Goal: Transaction & Acquisition: Purchase product/service

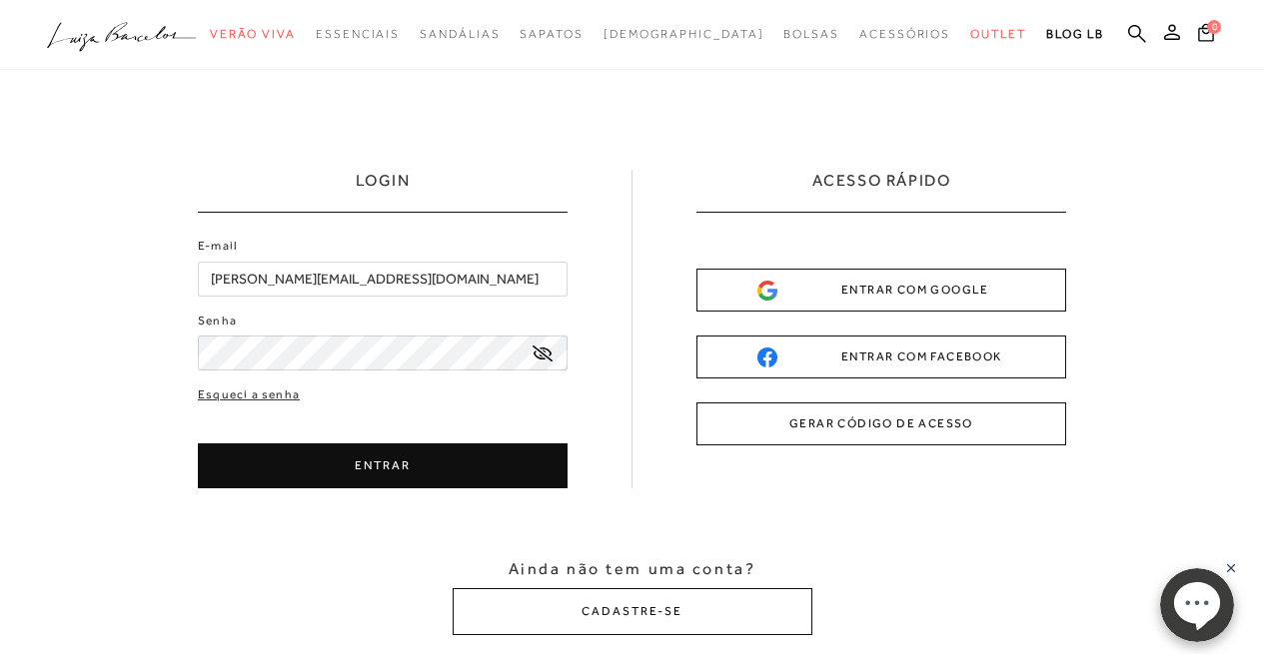
click at [321, 445] on button "ENTRAR" at bounding box center [383, 466] width 370 height 45
click at [321, 457] on button "ENTRAR" at bounding box center [383, 466] width 370 height 45
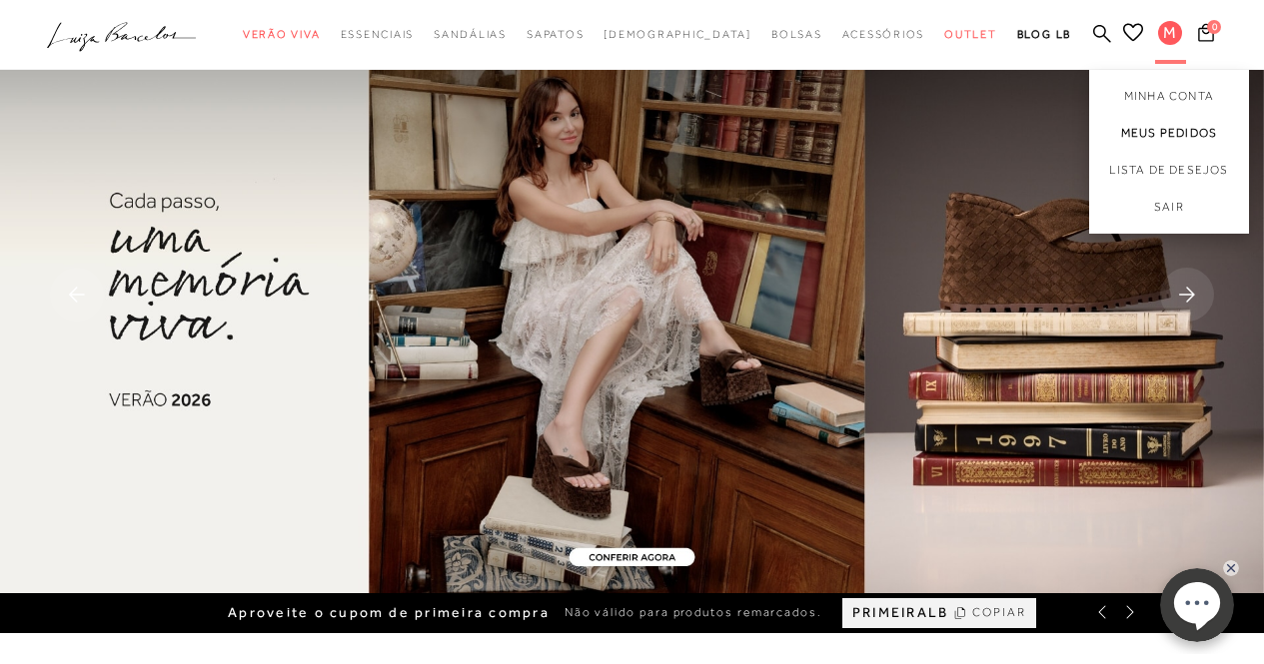
click at [1176, 131] on link "Meus Pedidos" at bounding box center [1169, 133] width 160 height 37
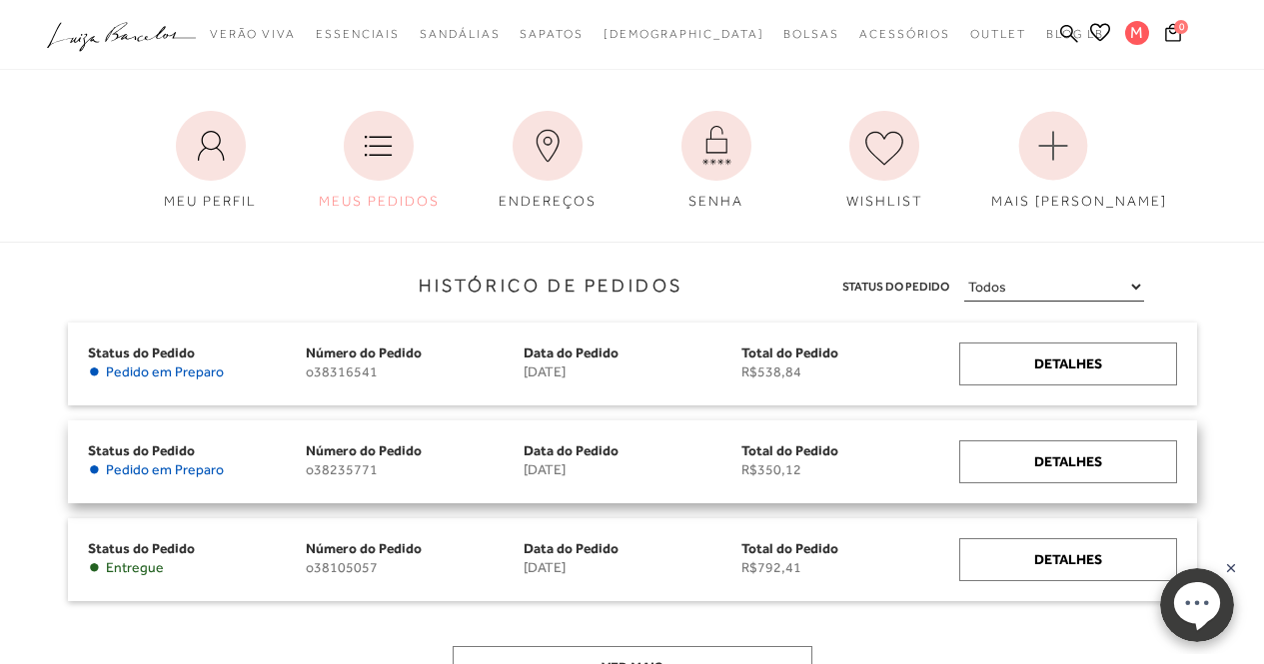
scroll to position [100, 0]
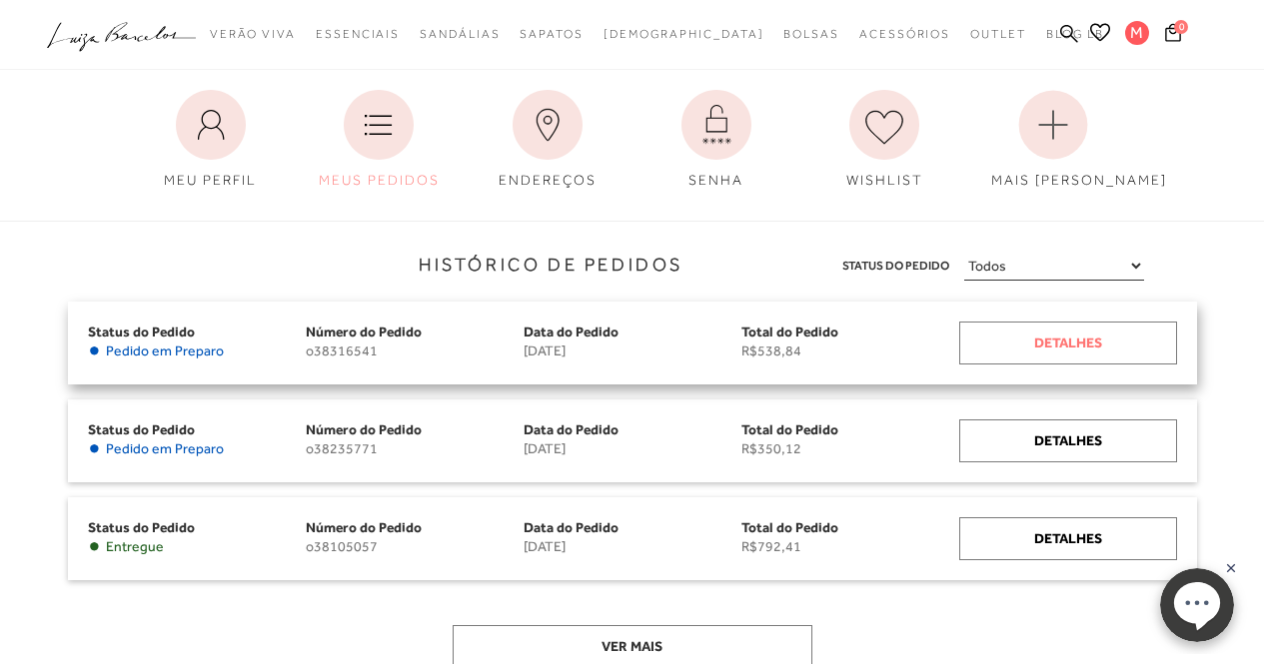
click at [1043, 338] on div "Detalhes" at bounding box center [1068, 343] width 218 height 43
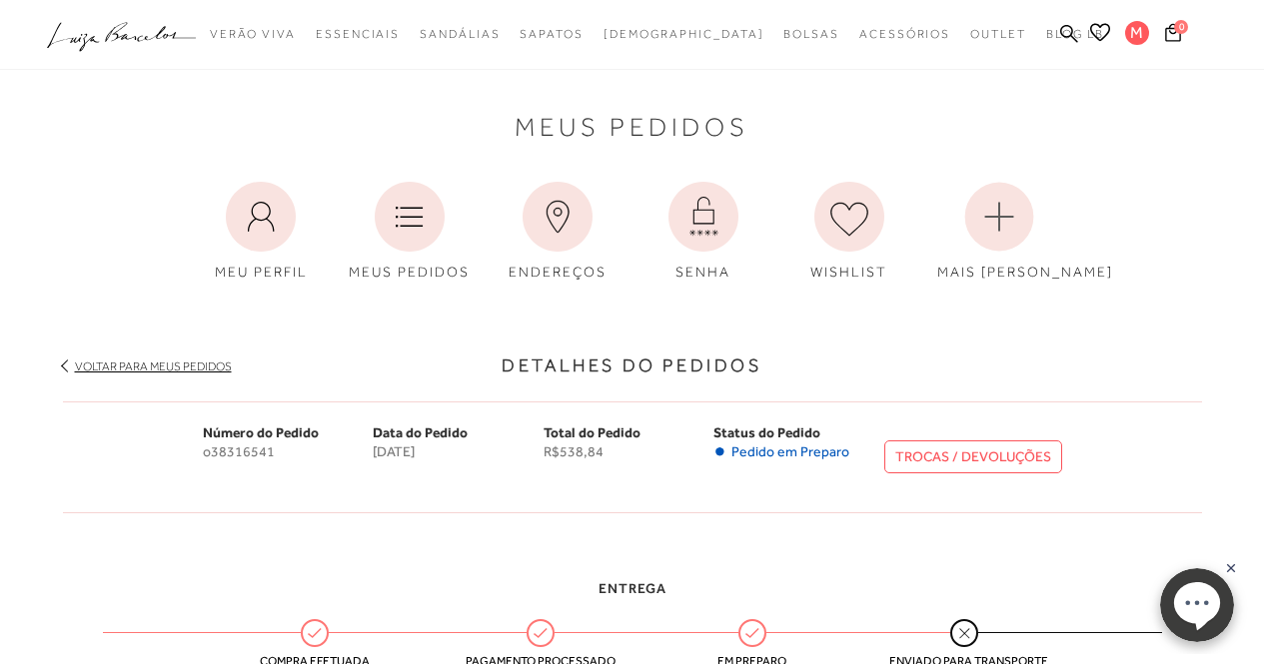
click at [127, 22] on icon ".a{fill-rule:evenodd;}" at bounding box center [122, 37] width 150 height 42
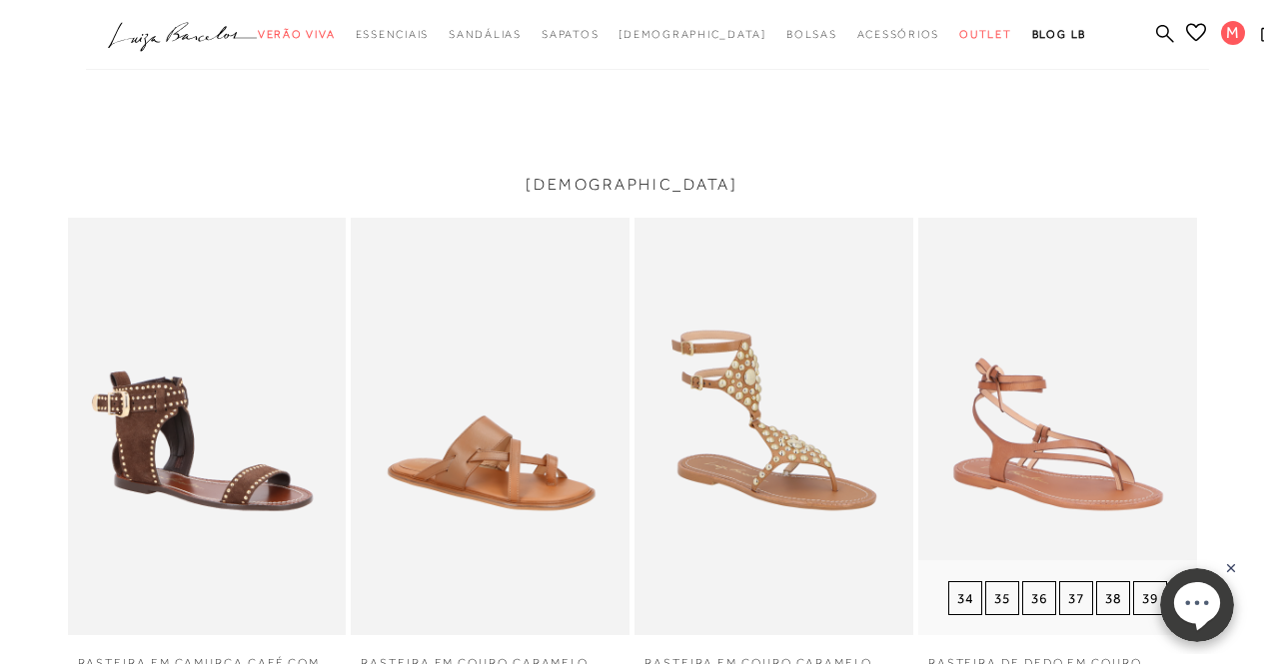
scroll to position [2298, 0]
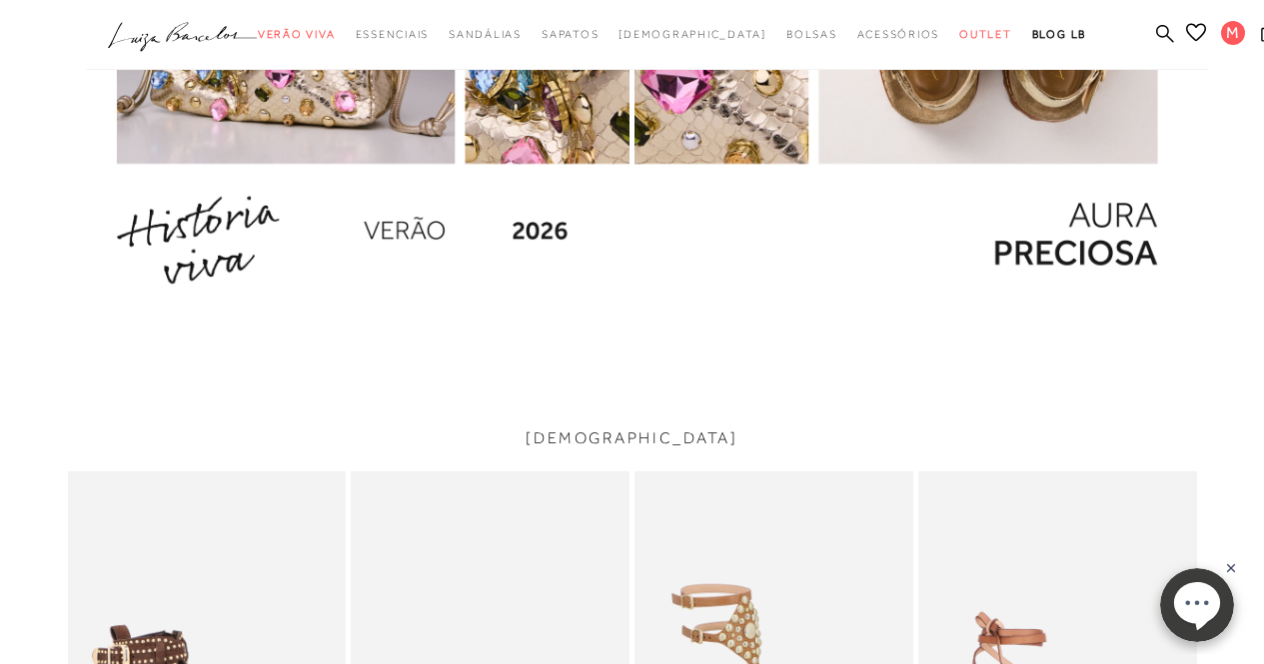
click at [1023, 162] on img at bounding box center [917, 3] width 567 height 614
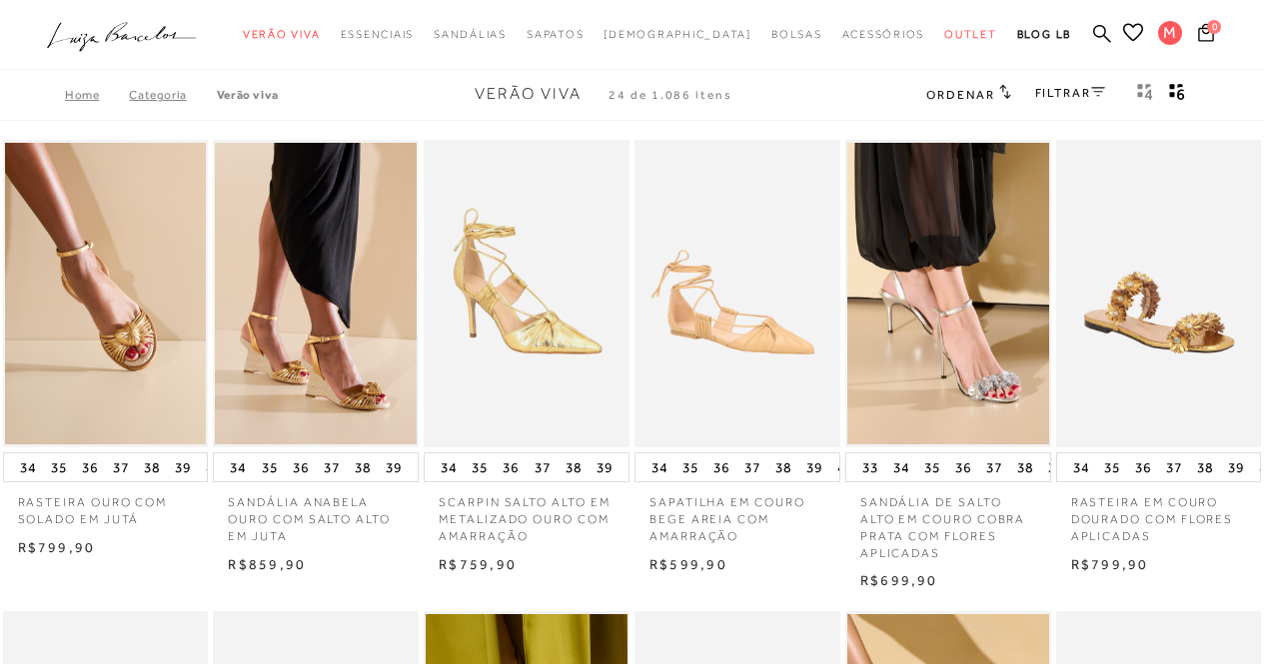
scroll to position [599, 0]
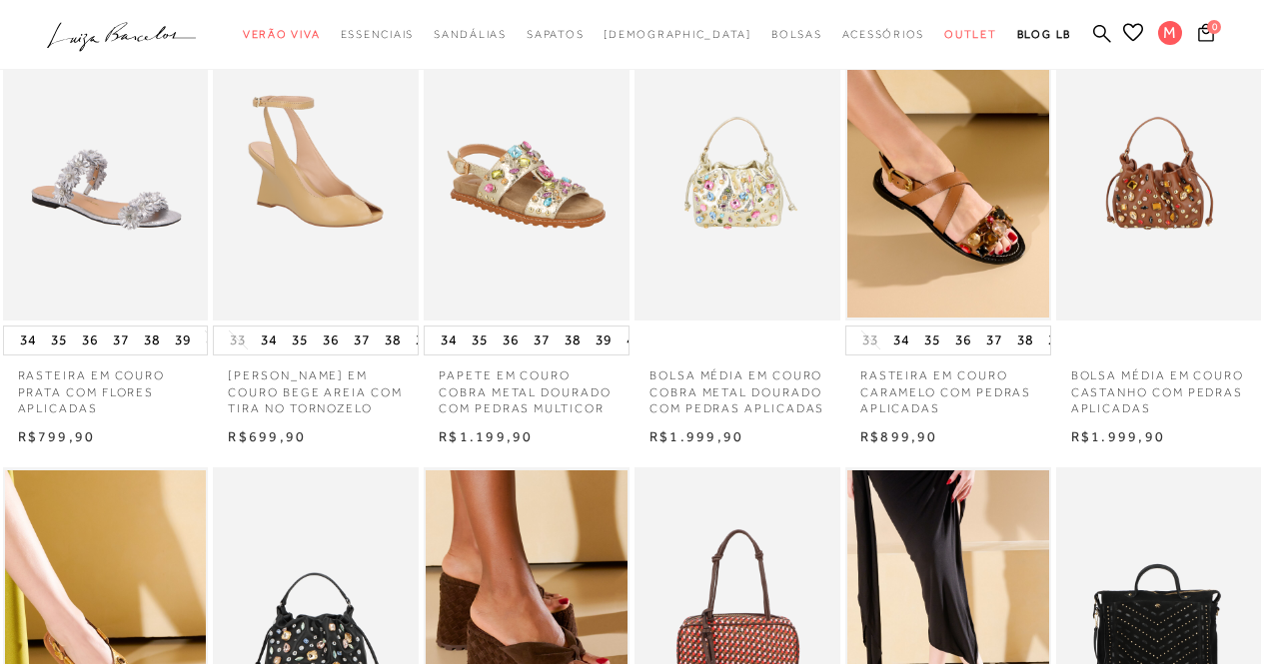
click at [539, 201] on img at bounding box center [528, 166] width 204 height 309
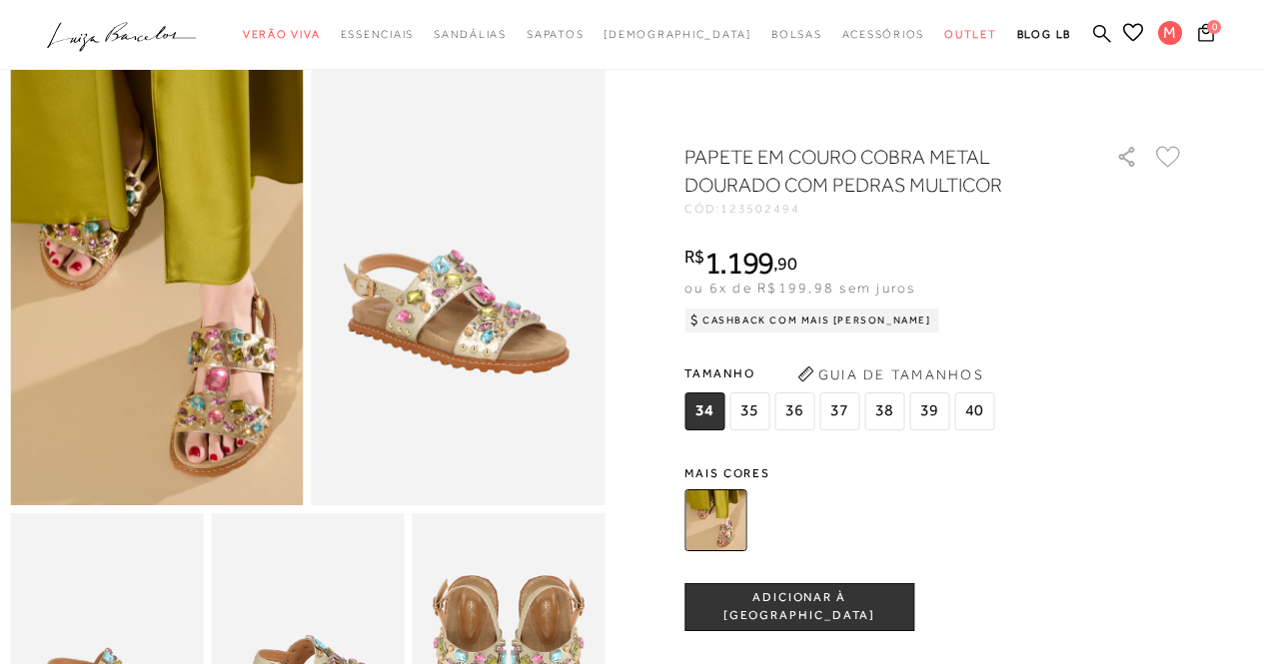
scroll to position [100, 0]
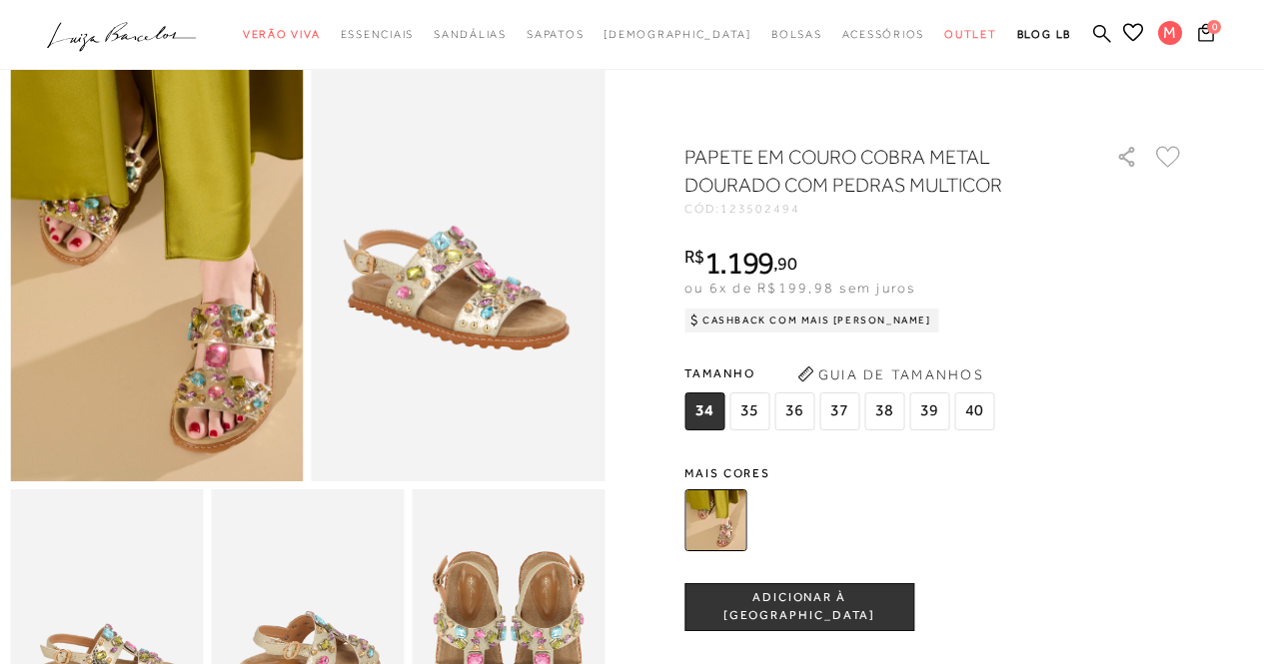
click at [688, 531] on div at bounding box center [910, 521] width 465 height 74
click at [733, 506] on img at bounding box center [715, 521] width 62 height 62
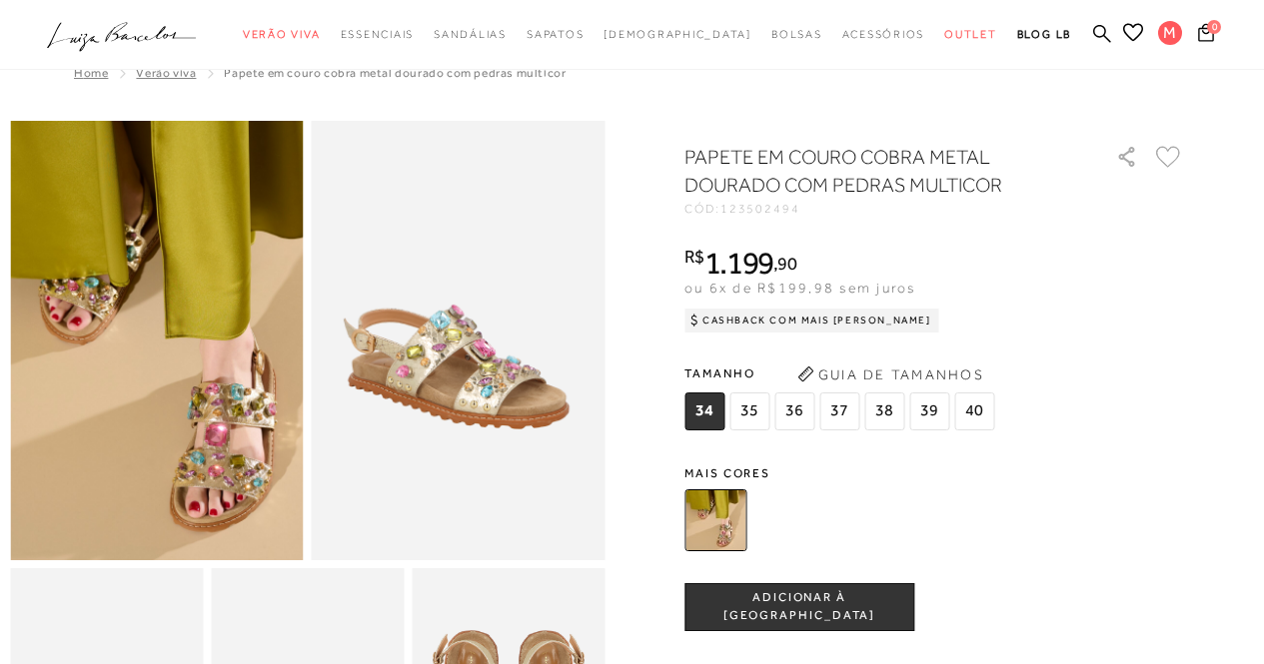
scroll to position [0, 0]
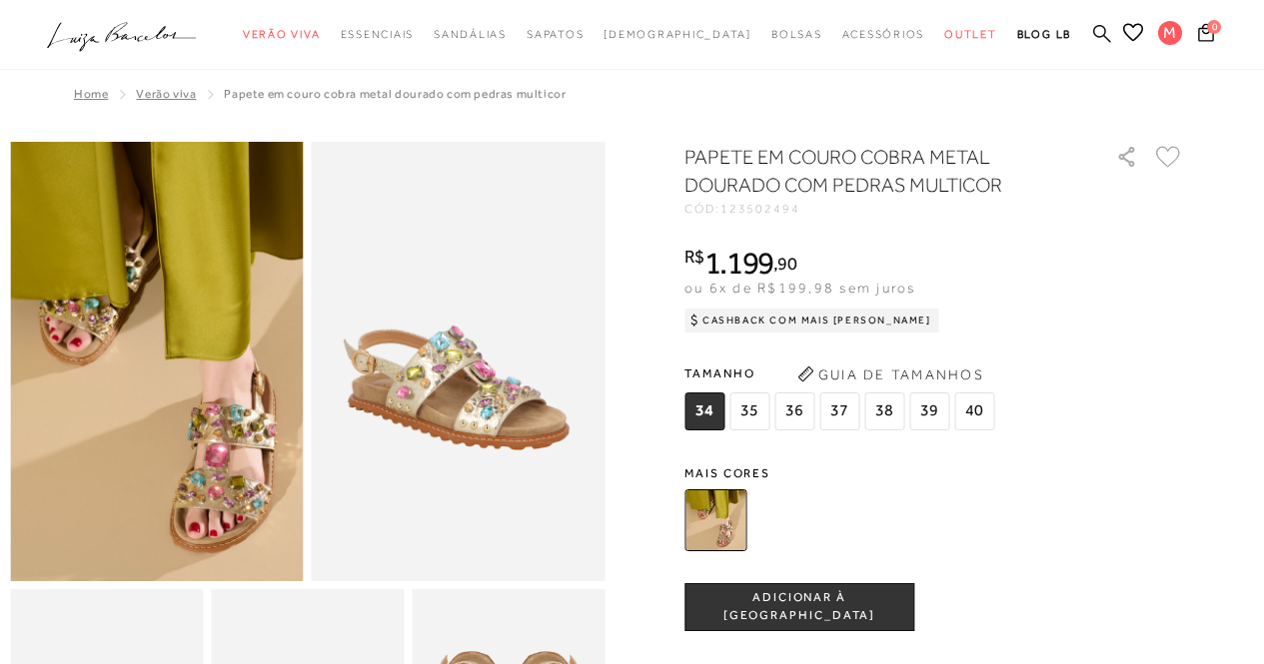
click at [1106, 35] on icon at bounding box center [1102, 33] width 18 height 19
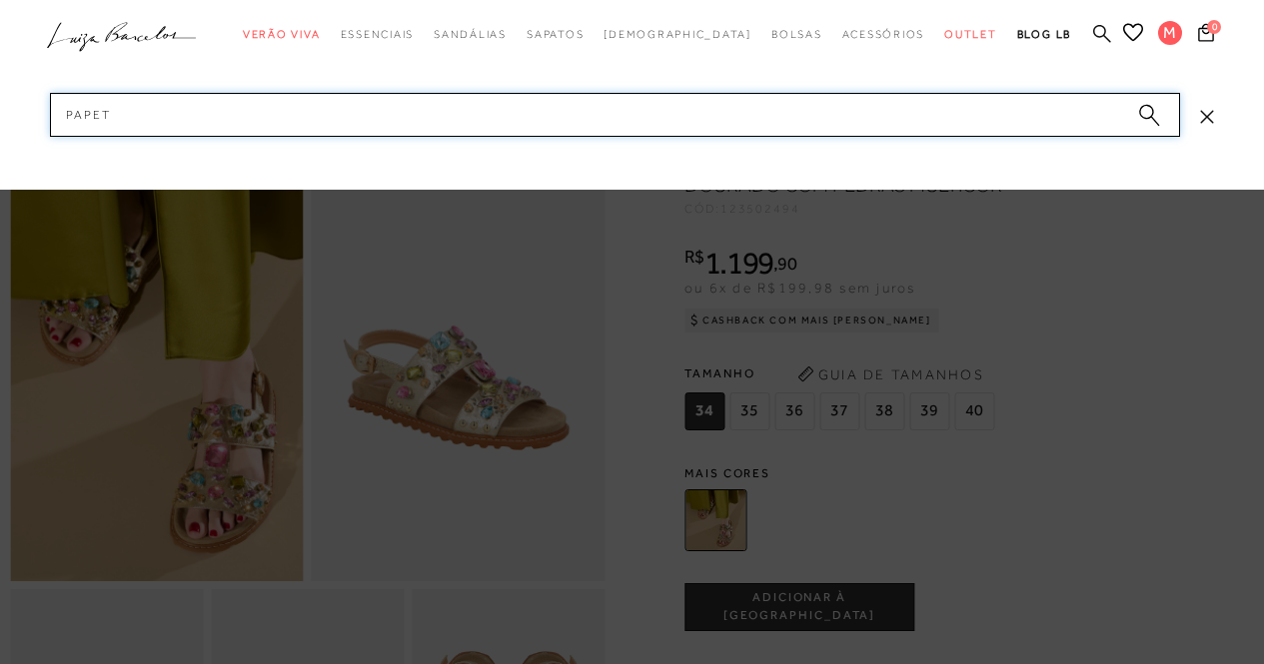
type input "papete"
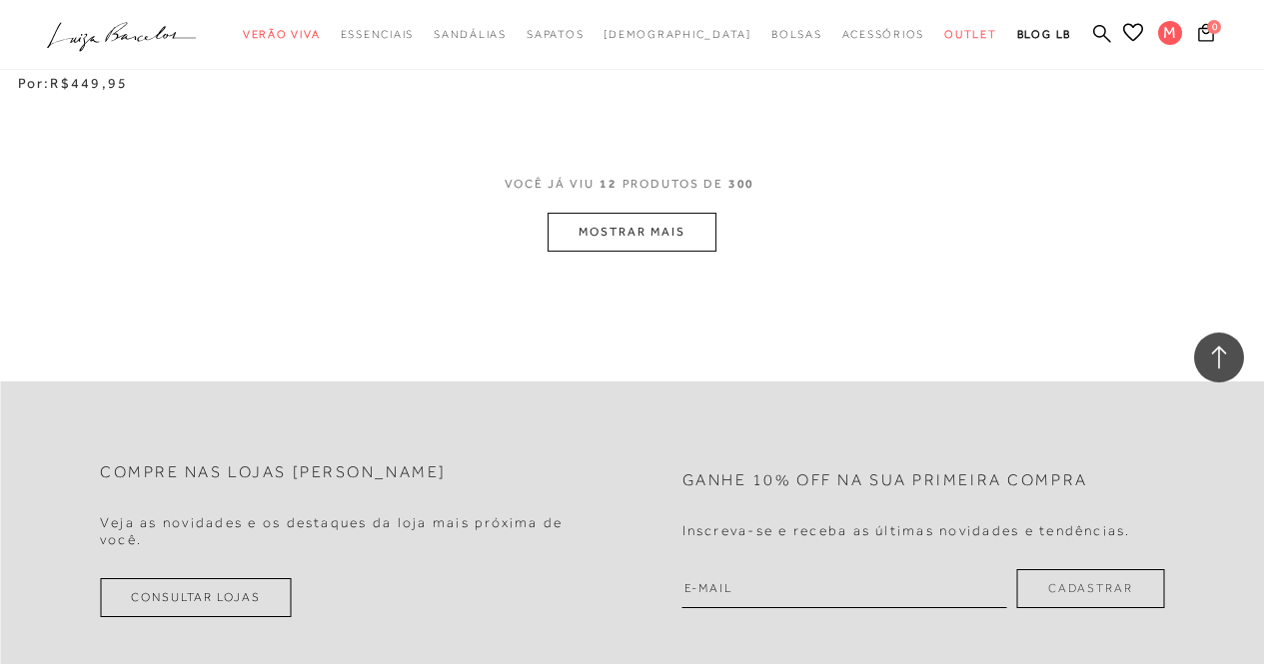
scroll to position [1898, 0]
click at [693, 236] on button "MOSTRAR MAIS" at bounding box center [631, 231] width 168 height 39
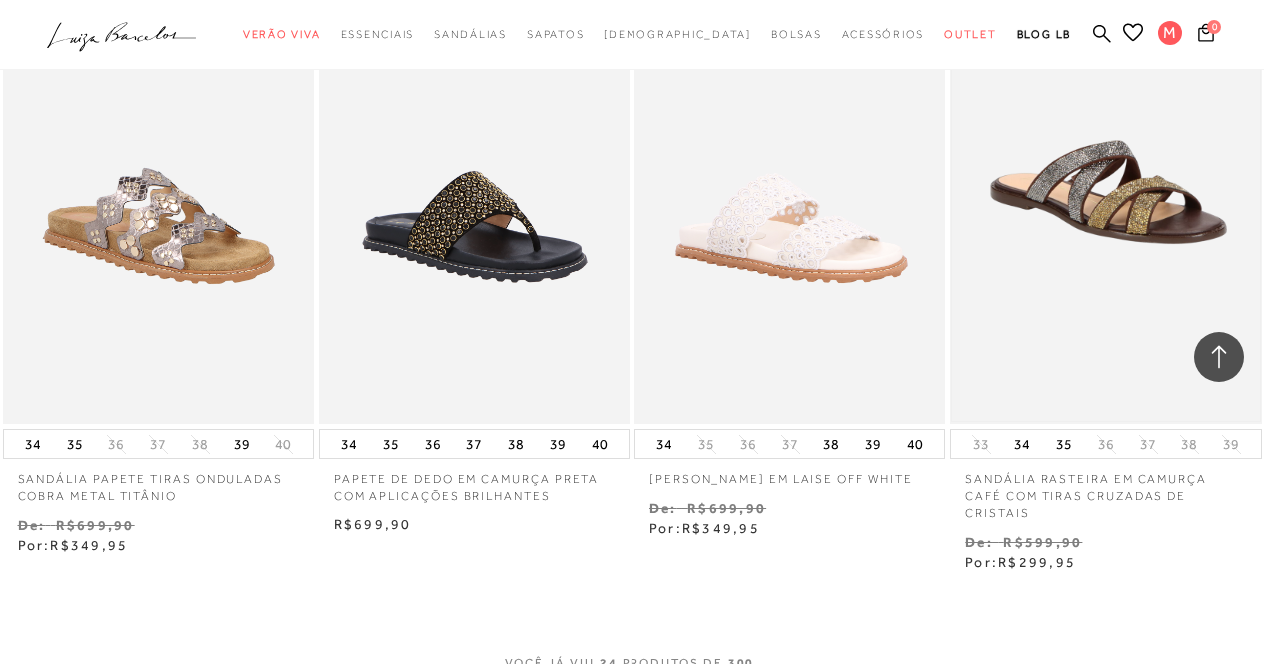
scroll to position [3497, 0]
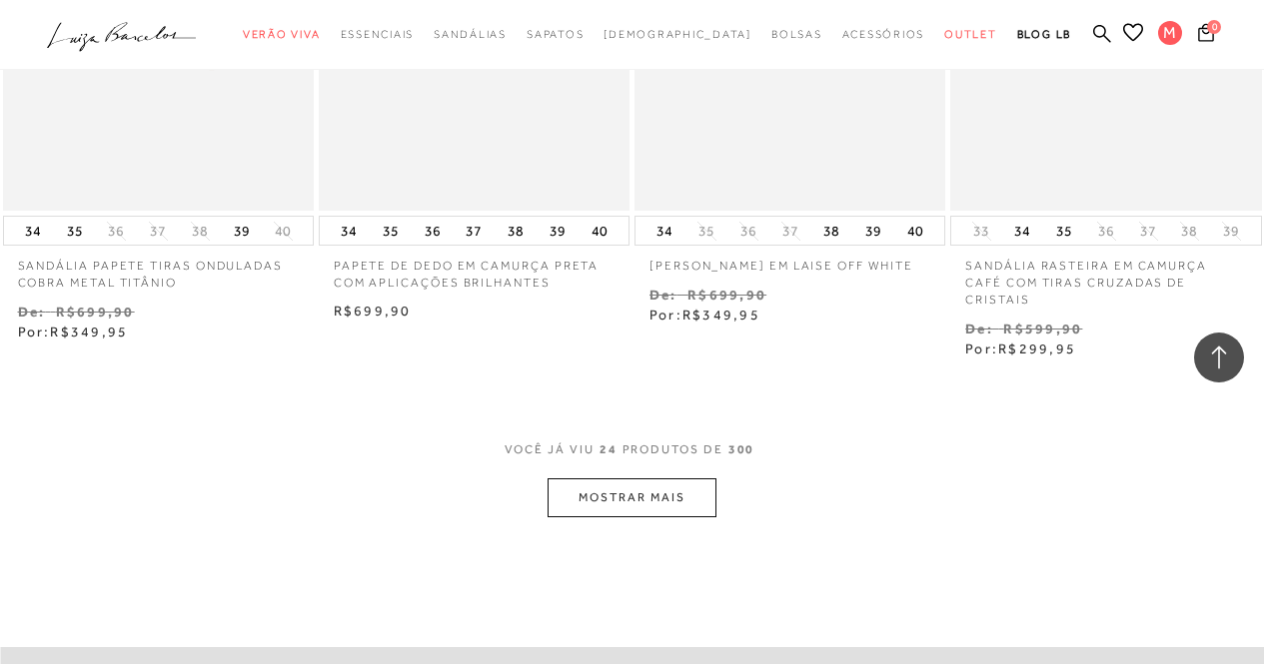
click at [612, 479] on button "MOSTRAR MAIS" at bounding box center [631, 498] width 168 height 39
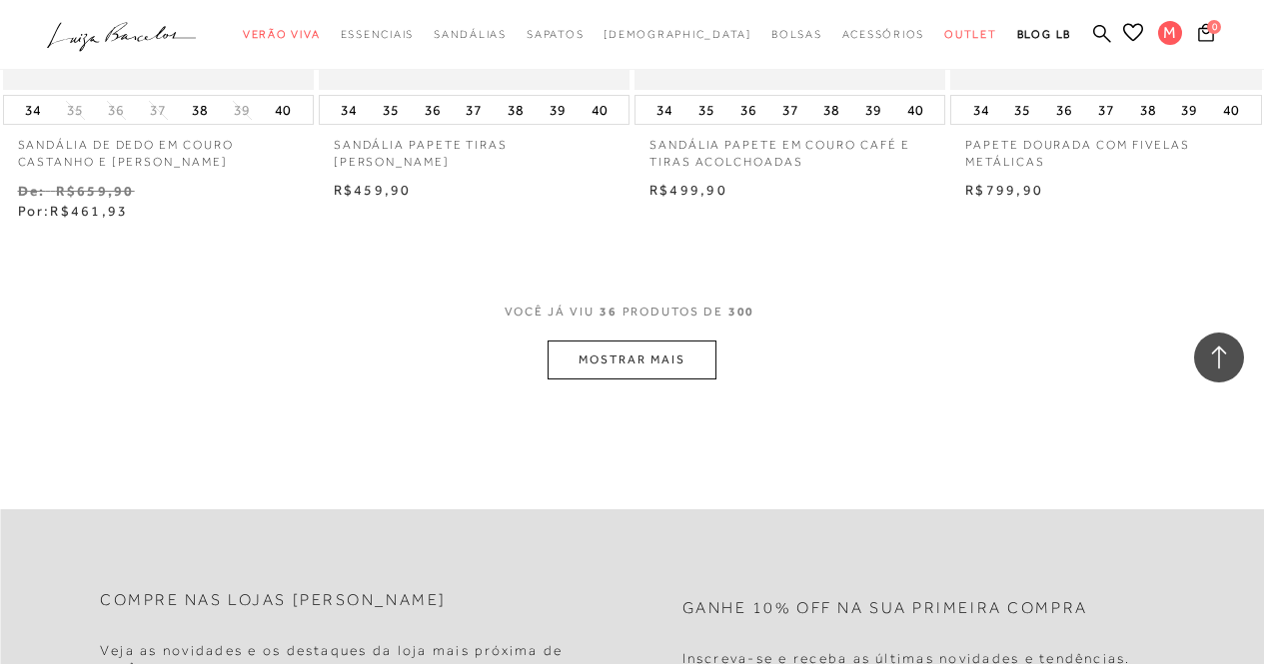
scroll to position [5495, 0]
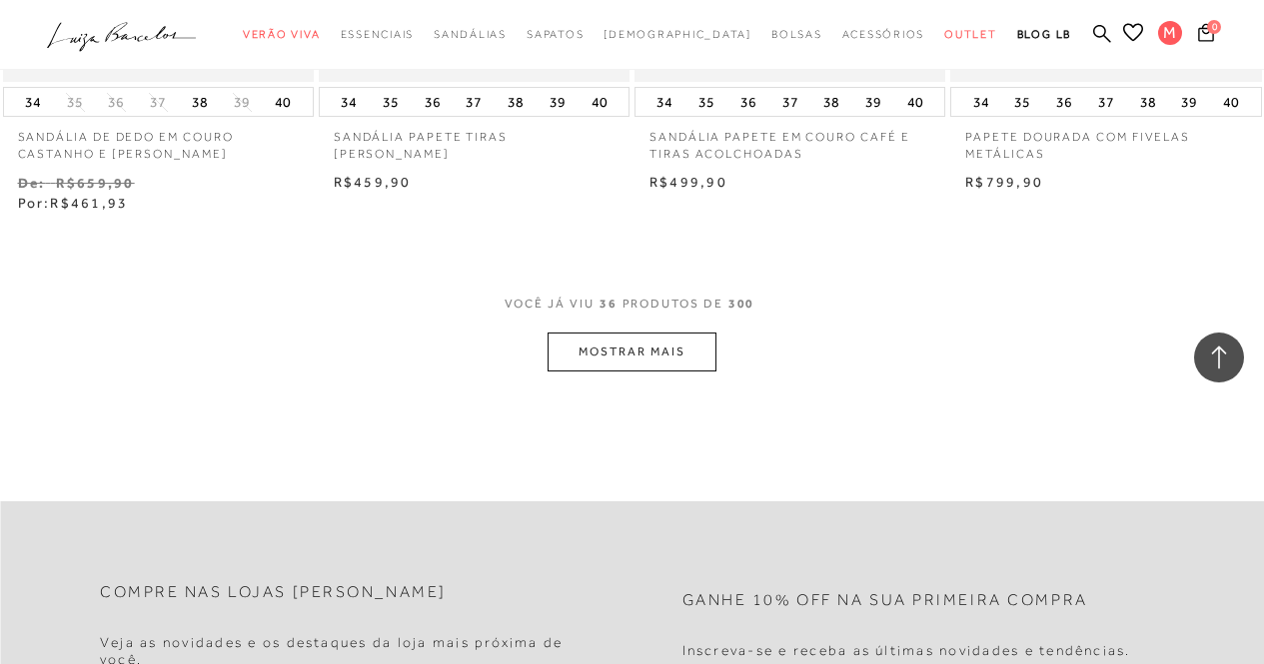
click at [631, 333] on button "MOSTRAR MAIS" at bounding box center [631, 352] width 168 height 39
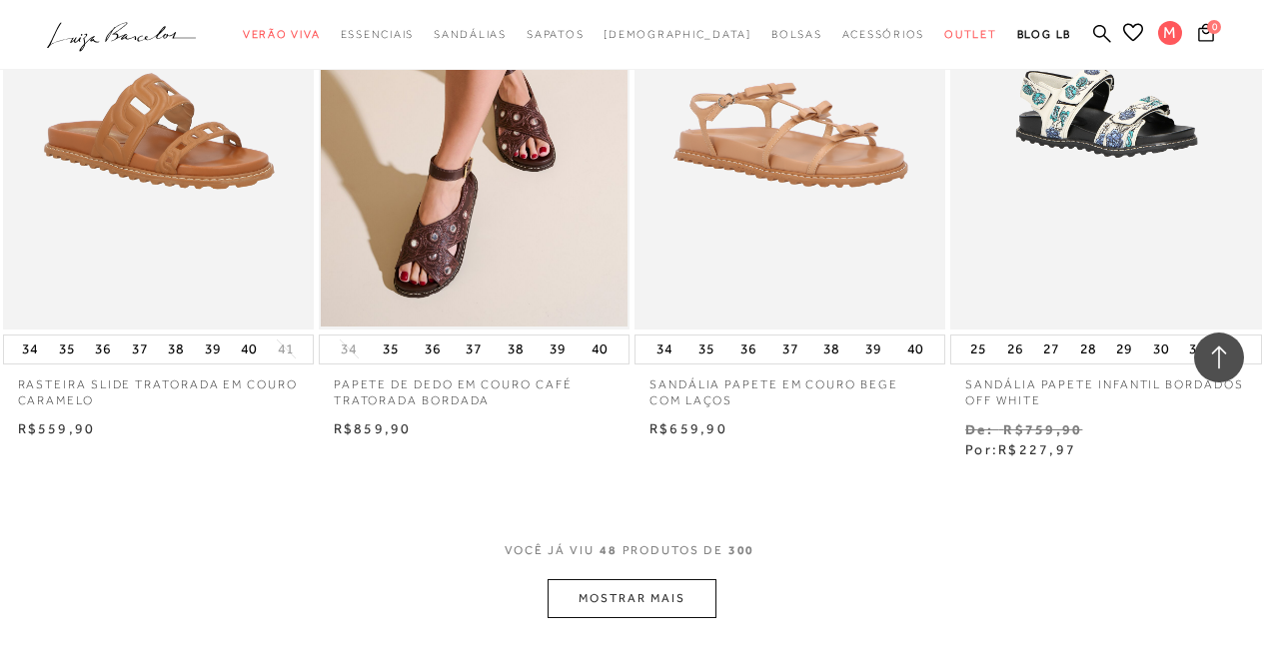
scroll to position [7293, 0]
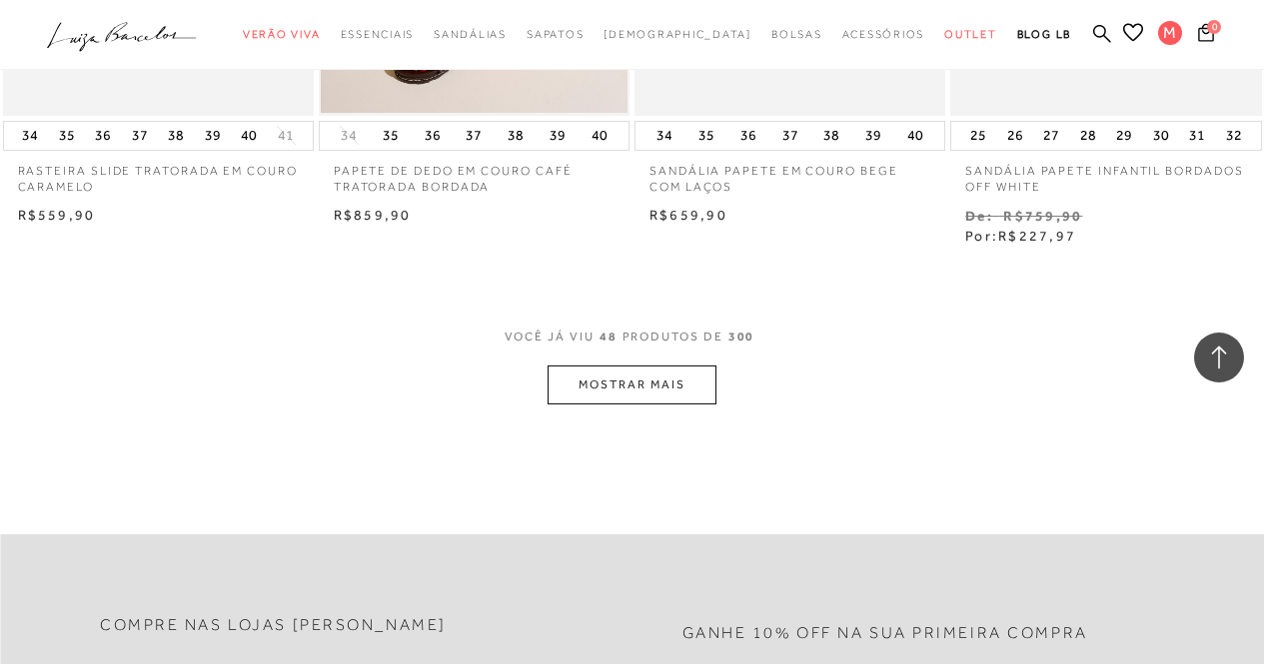
click at [610, 372] on button "MOSTRAR MAIS" at bounding box center [631, 385] width 168 height 39
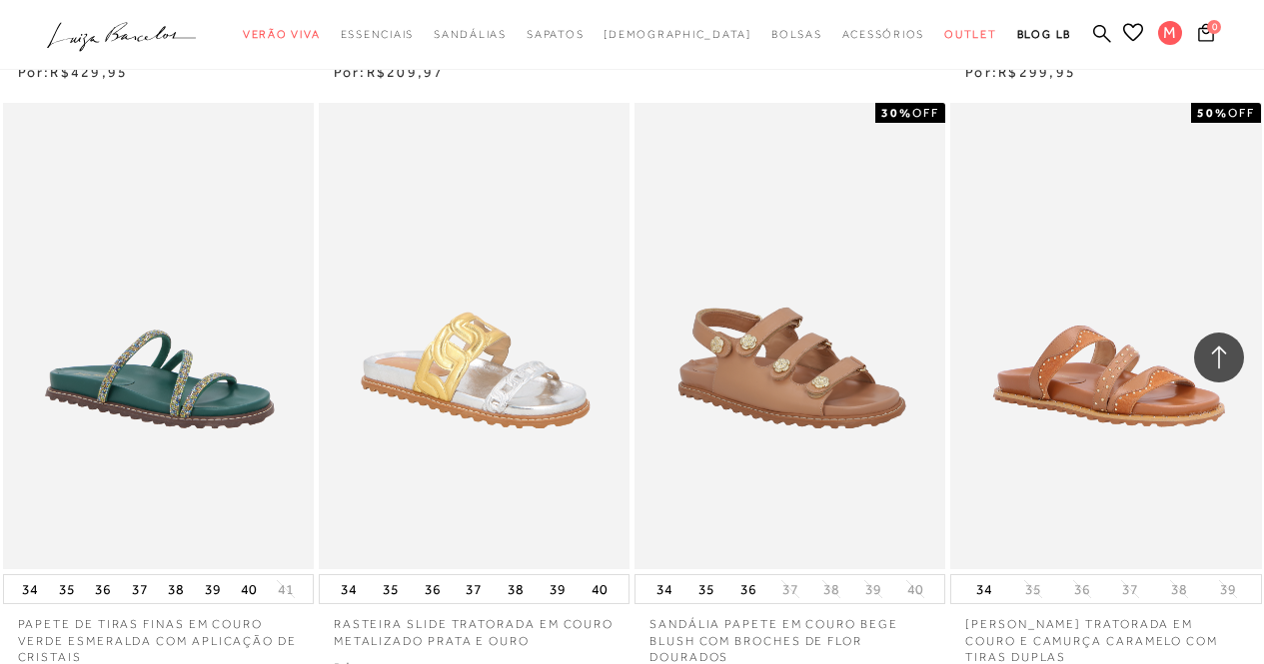
scroll to position [9191, 0]
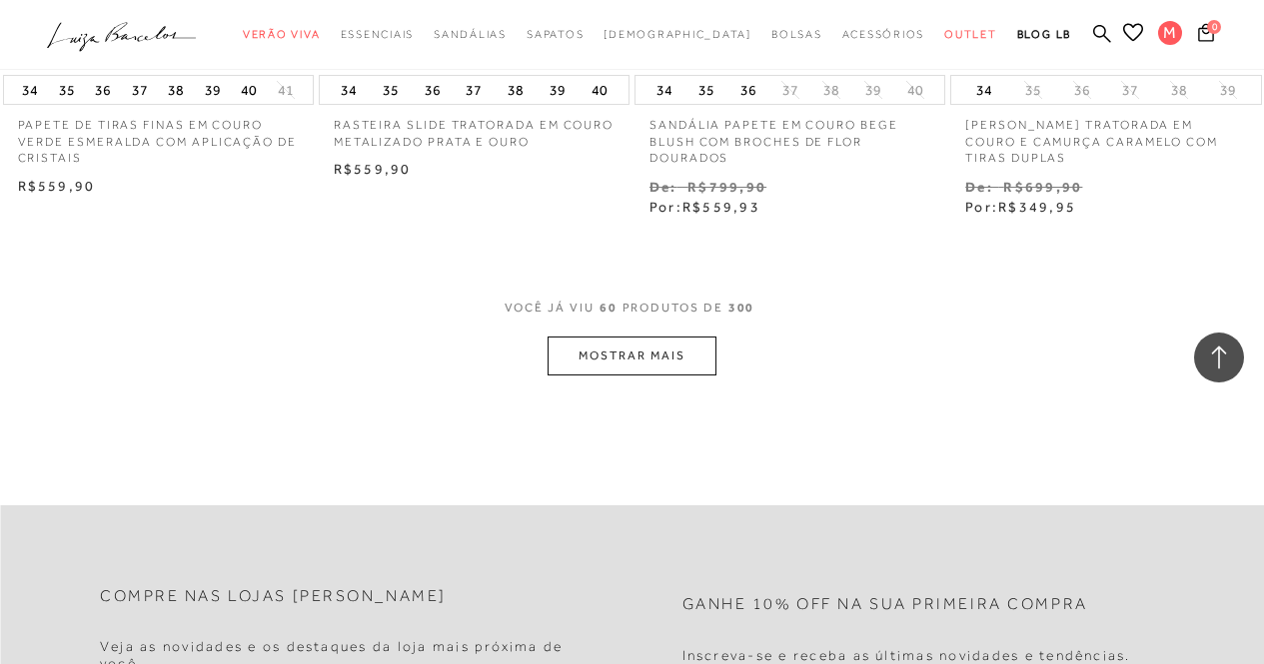
click at [662, 337] on button "MOSTRAR MAIS" at bounding box center [631, 356] width 168 height 39
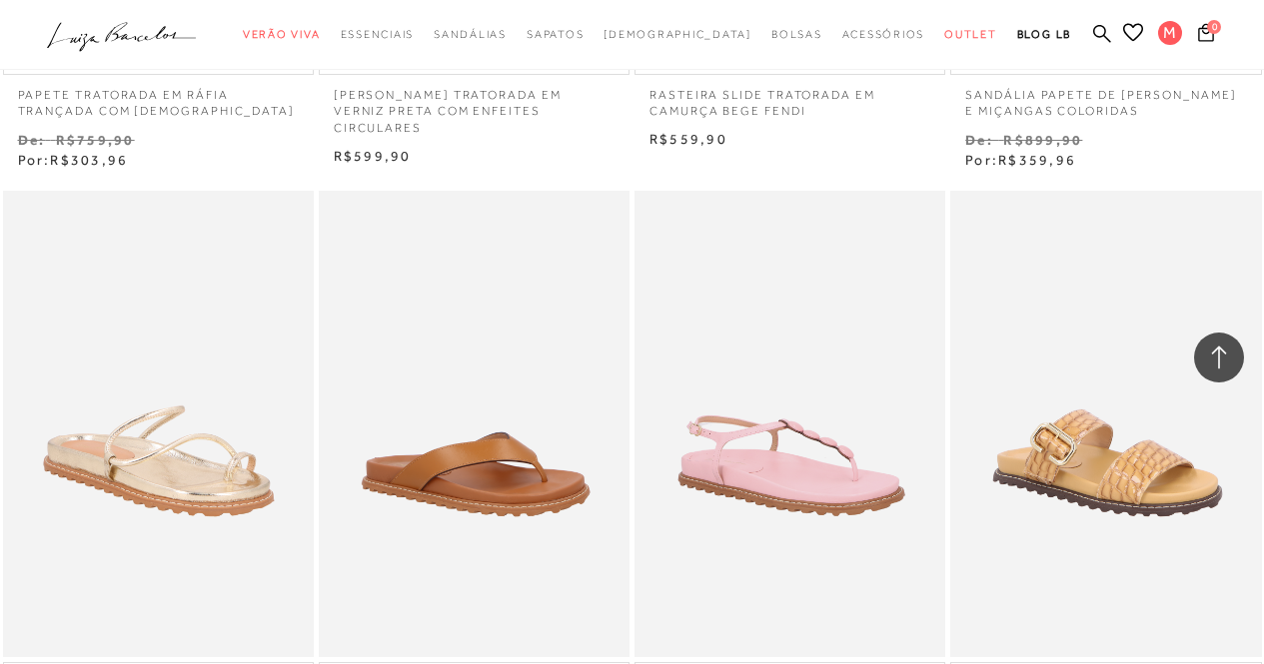
scroll to position [10989, 0]
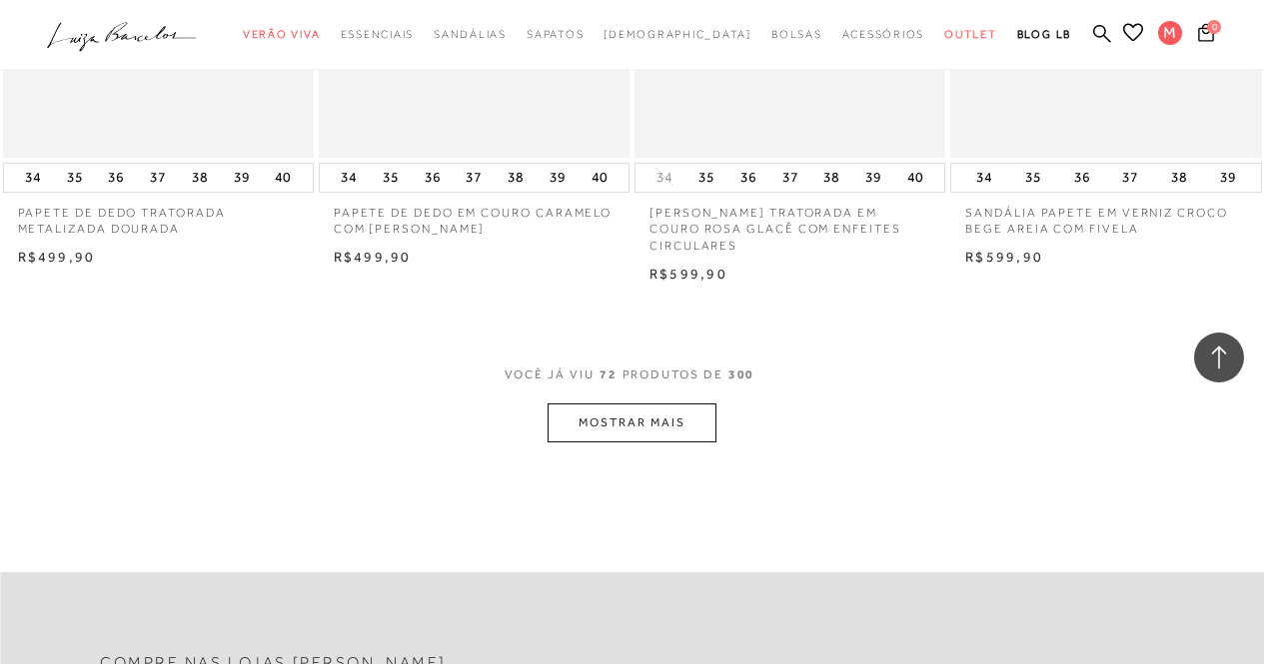
click at [627, 404] on button "MOSTRAR MAIS" at bounding box center [631, 423] width 168 height 39
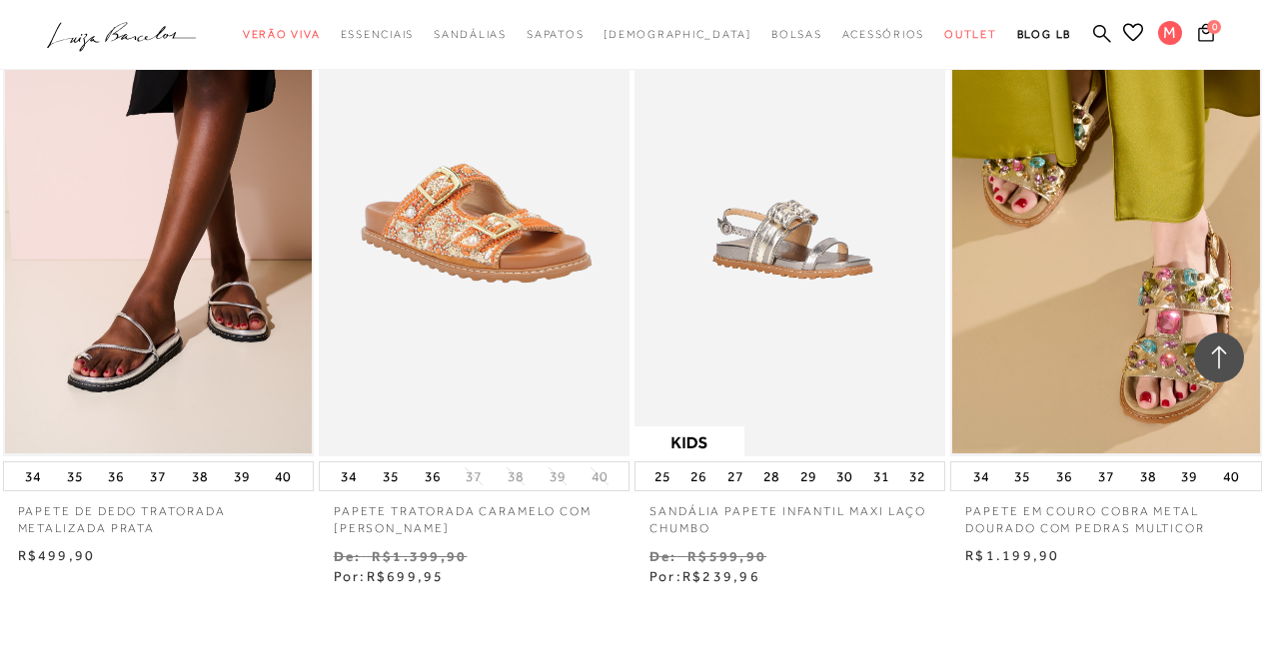
scroll to position [12587, 0]
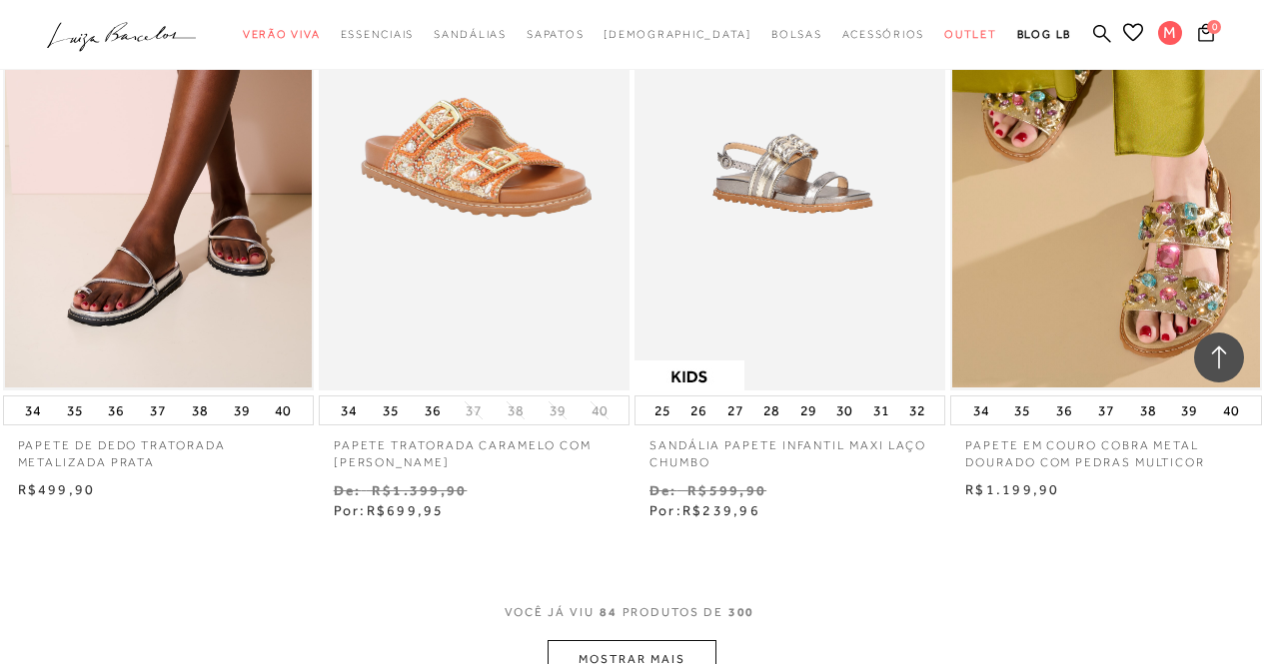
click at [646, 640] on button "MOSTRAR MAIS" at bounding box center [631, 659] width 168 height 39
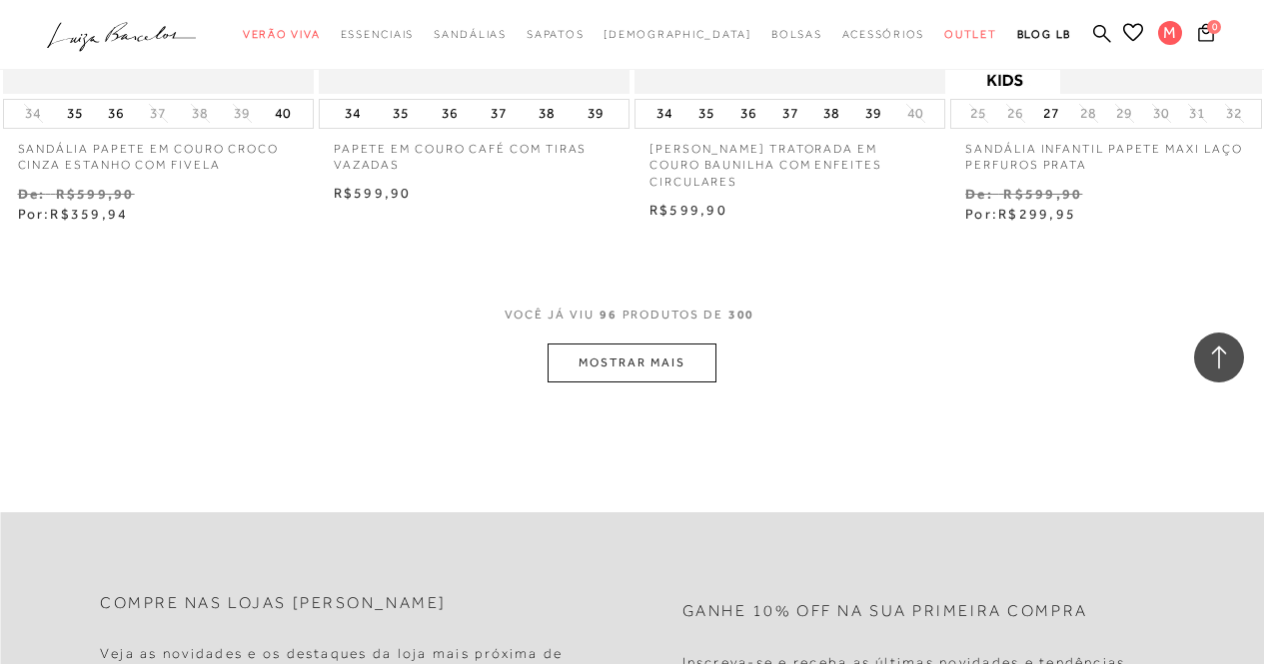
scroll to position [14585, 0]
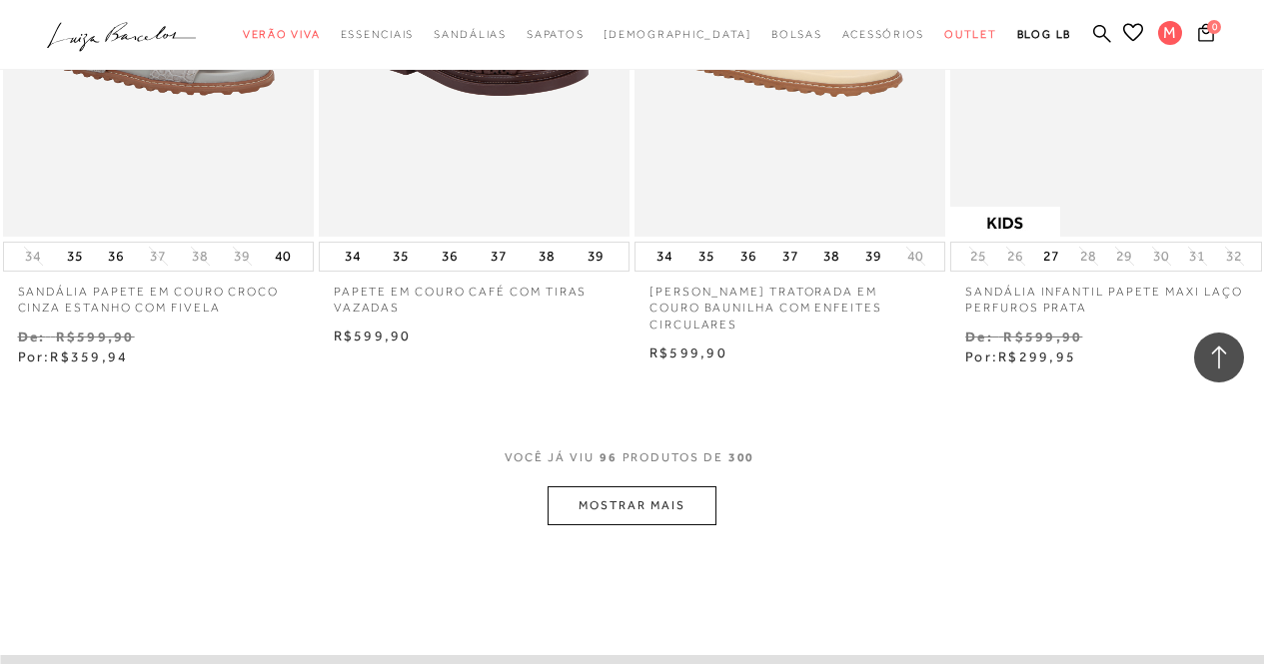
click at [628, 487] on button "MOSTRAR MAIS" at bounding box center [631, 506] width 168 height 39
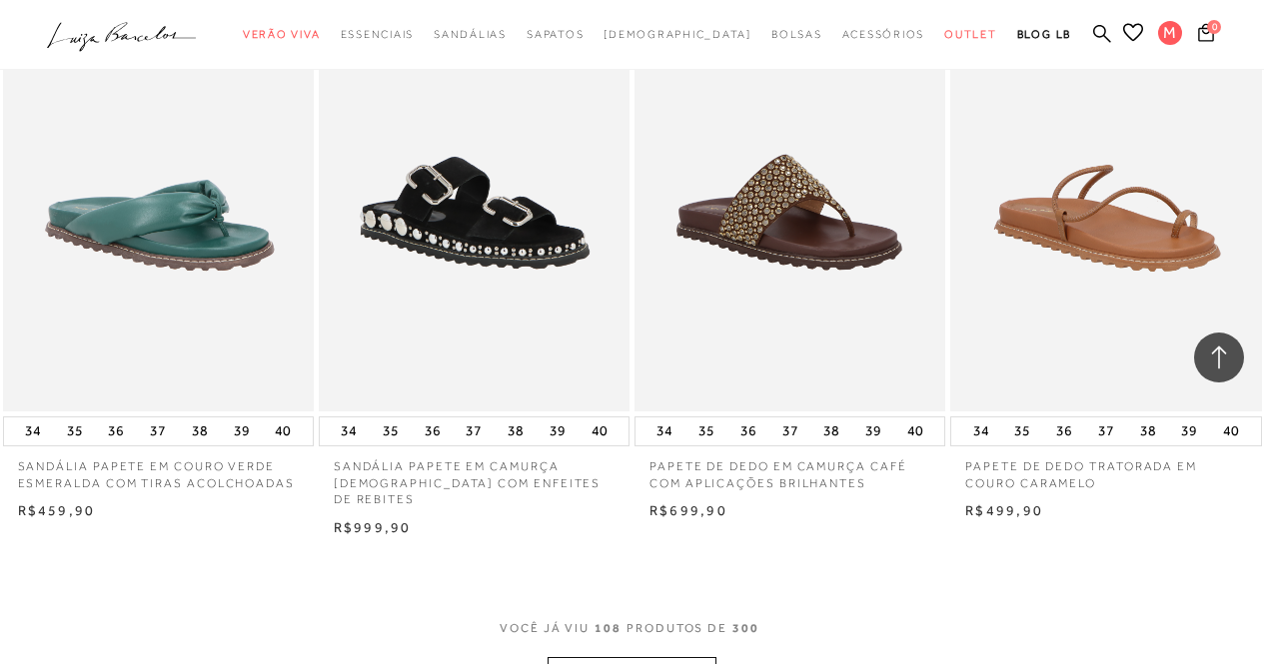
scroll to position [16384, 0]
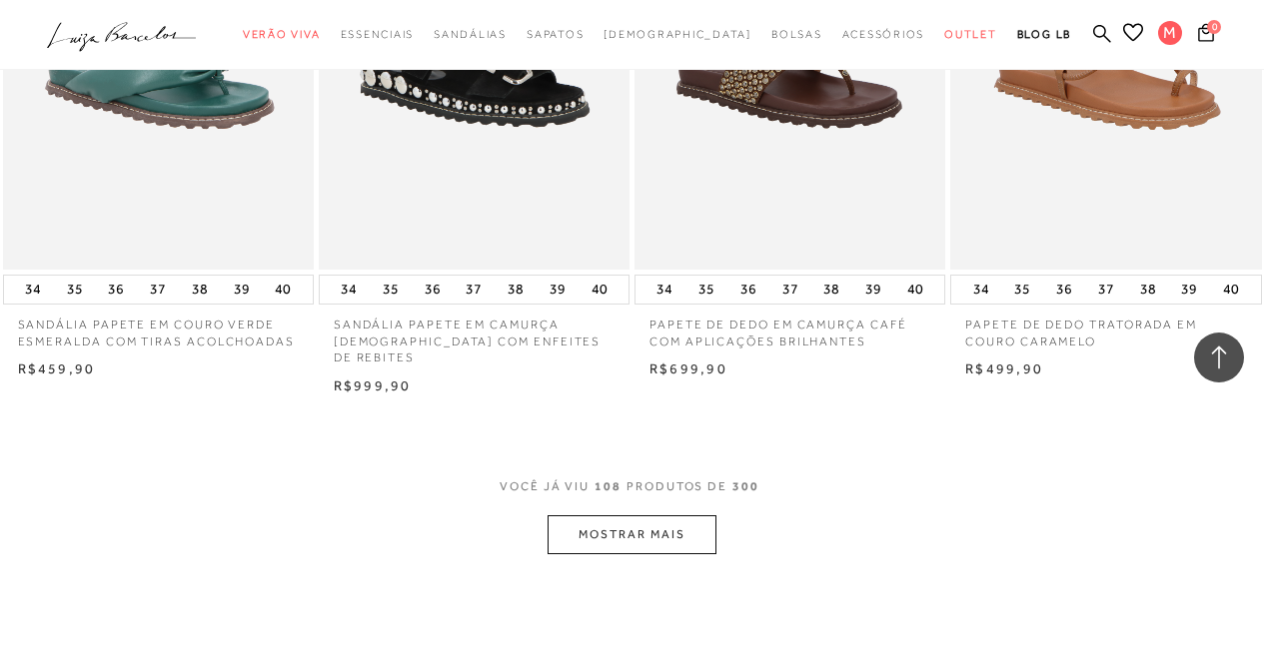
click at [636, 515] on button "MOSTRAR MAIS" at bounding box center [631, 534] width 168 height 39
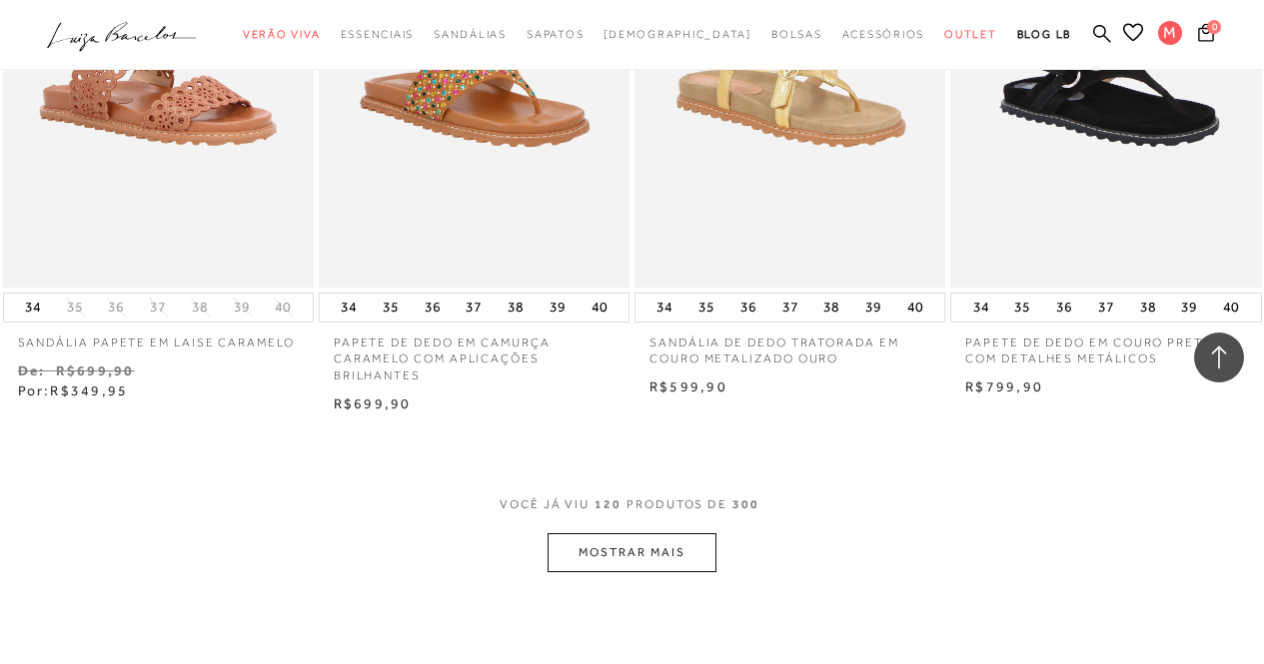
scroll to position [18282, 0]
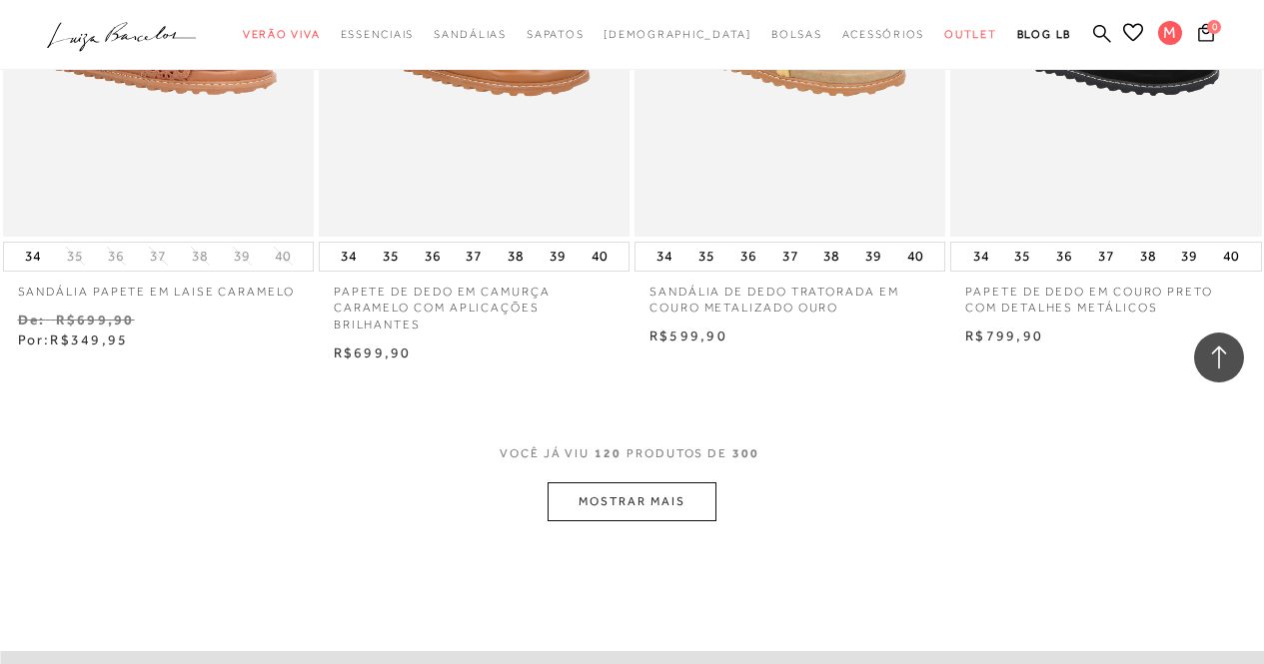
click at [652, 483] on button "MOSTRAR MAIS" at bounding box center [631, 502] width 168 height 39
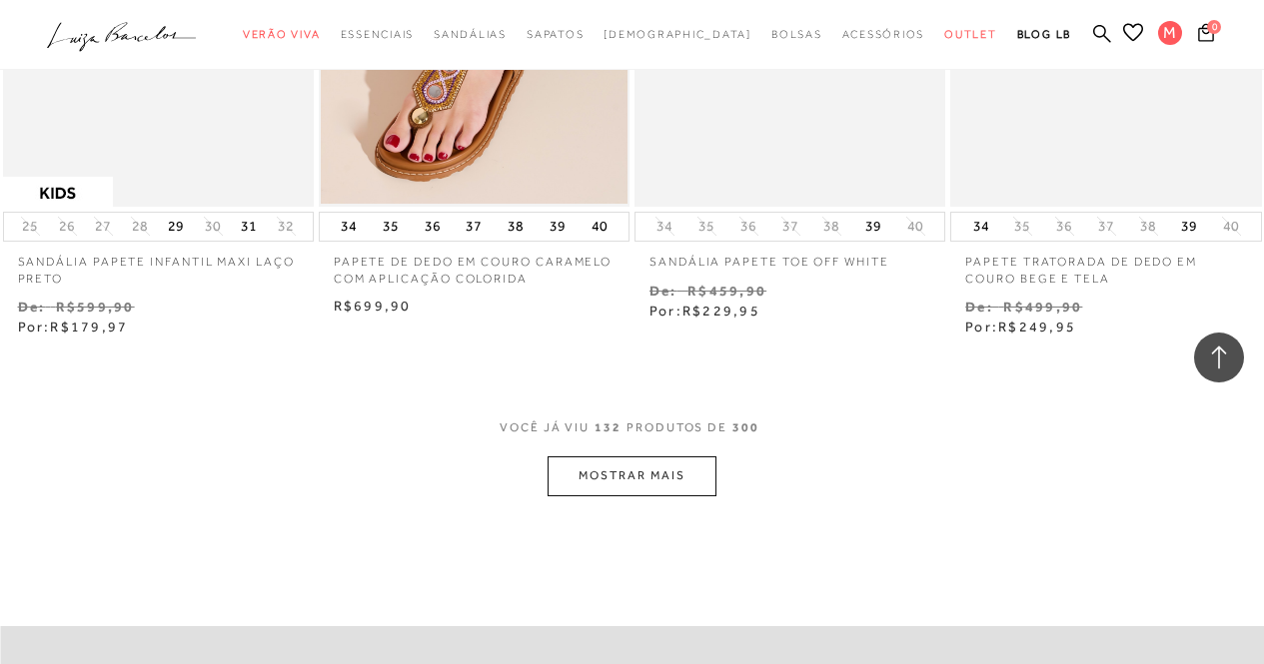
scroll to position [20180, 0]
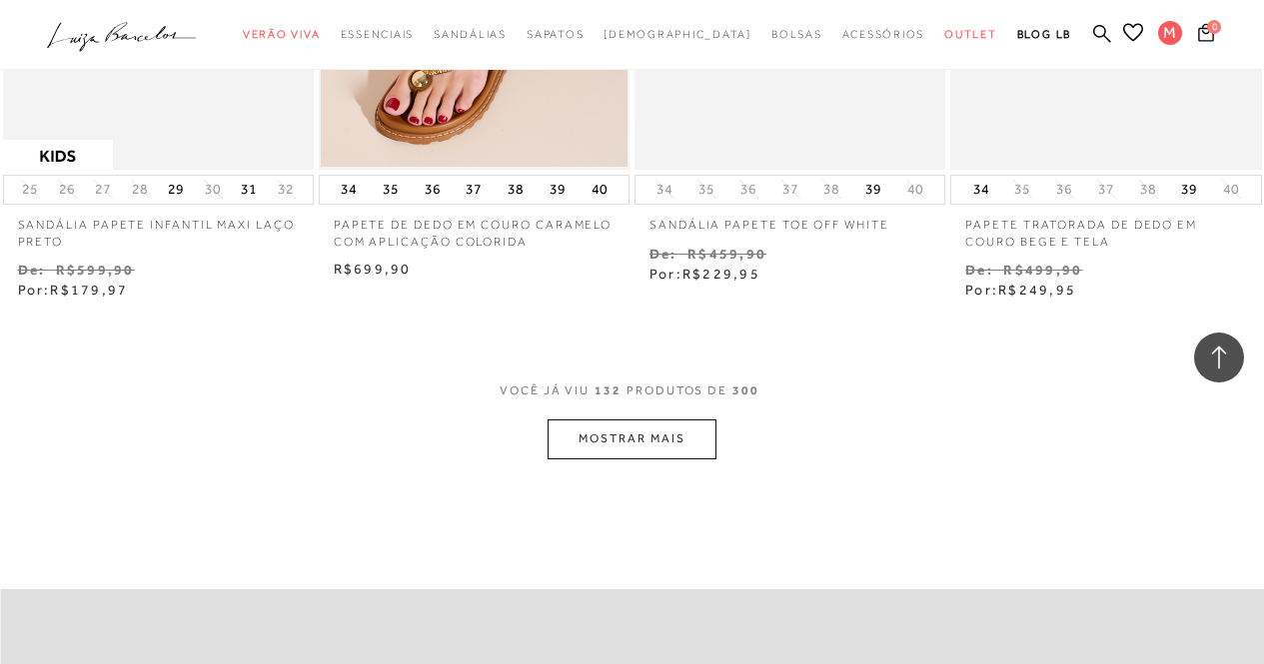
click at [629, 420] on button "MOSTRAR MAIS" at bounding box center [631, 439] width 168 height 39
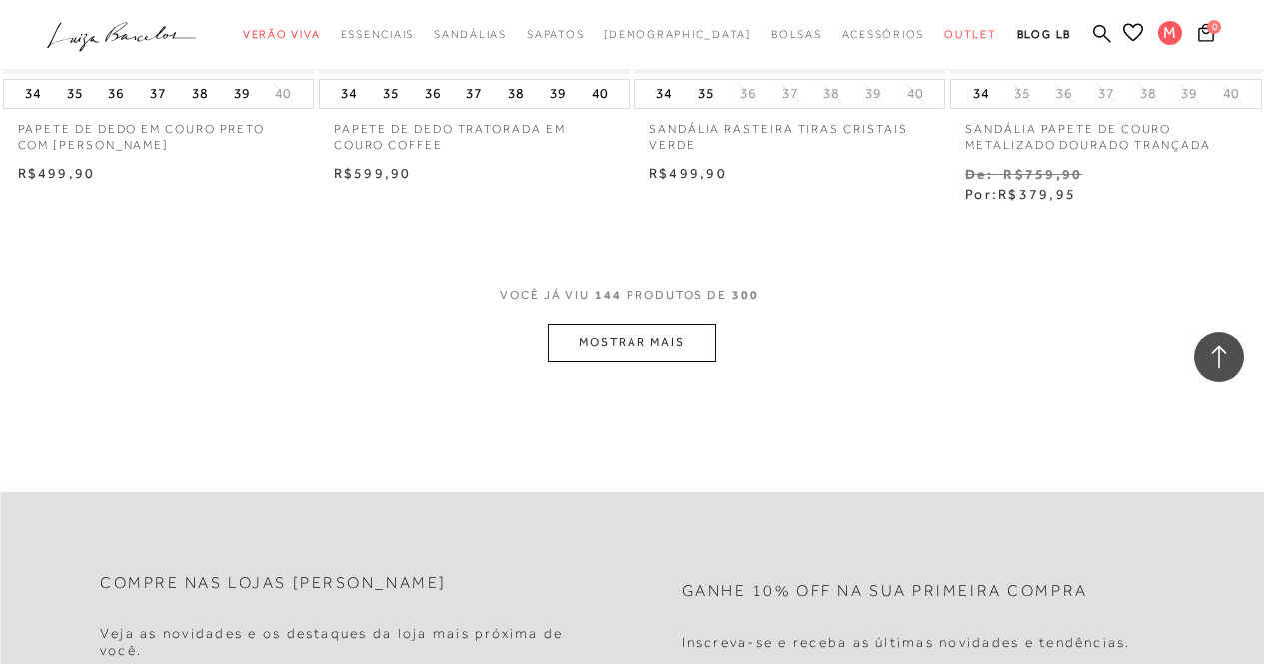
scroll to position [22178, 0]
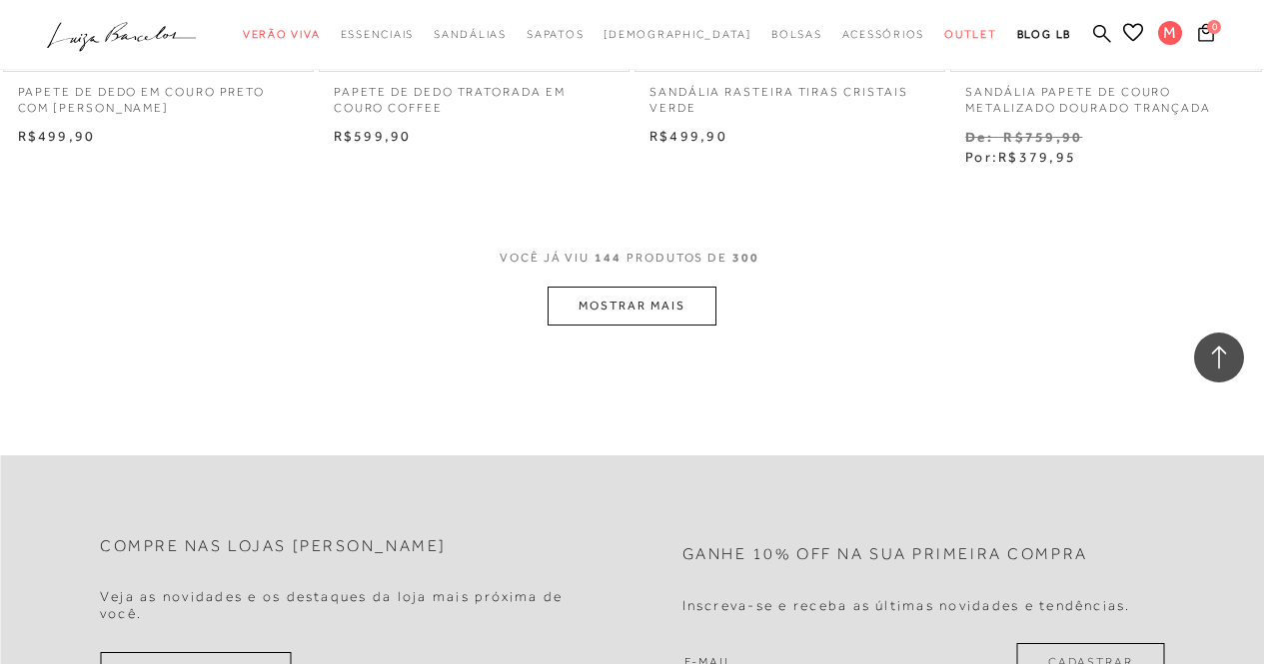
click at [672, 287] on button "MOSTRAR MAIS" at bounding box center [631, 306] width 168 height 39
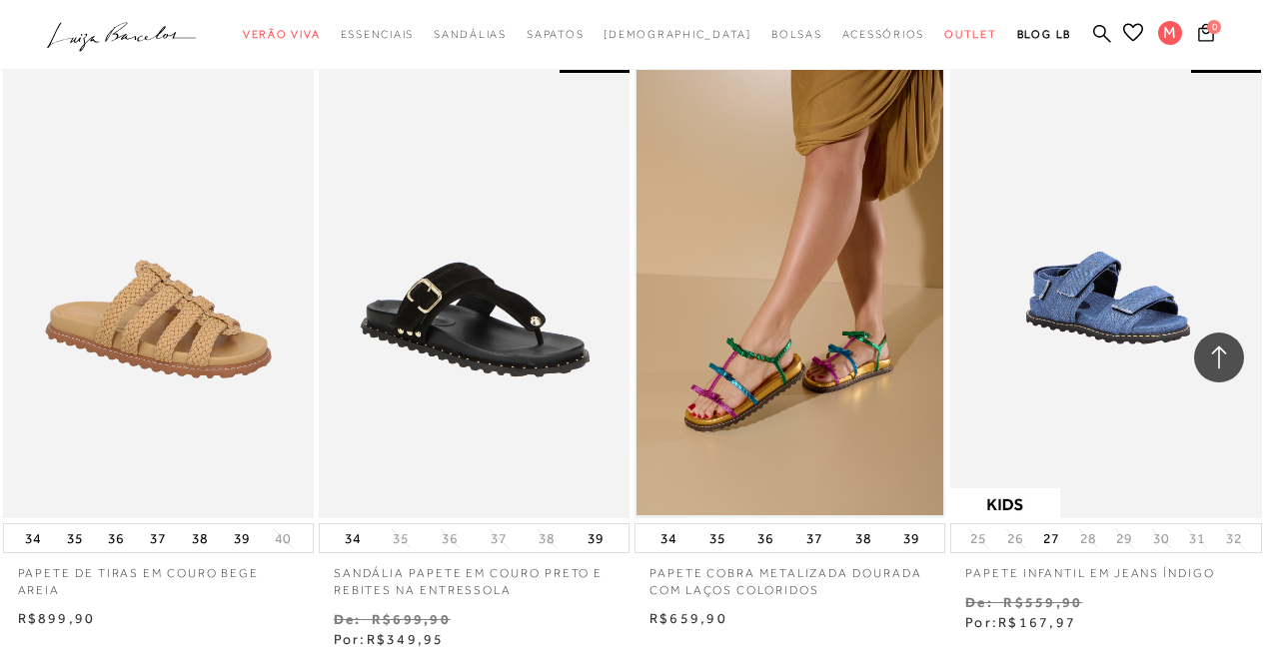
scroll to position [23676, 0]
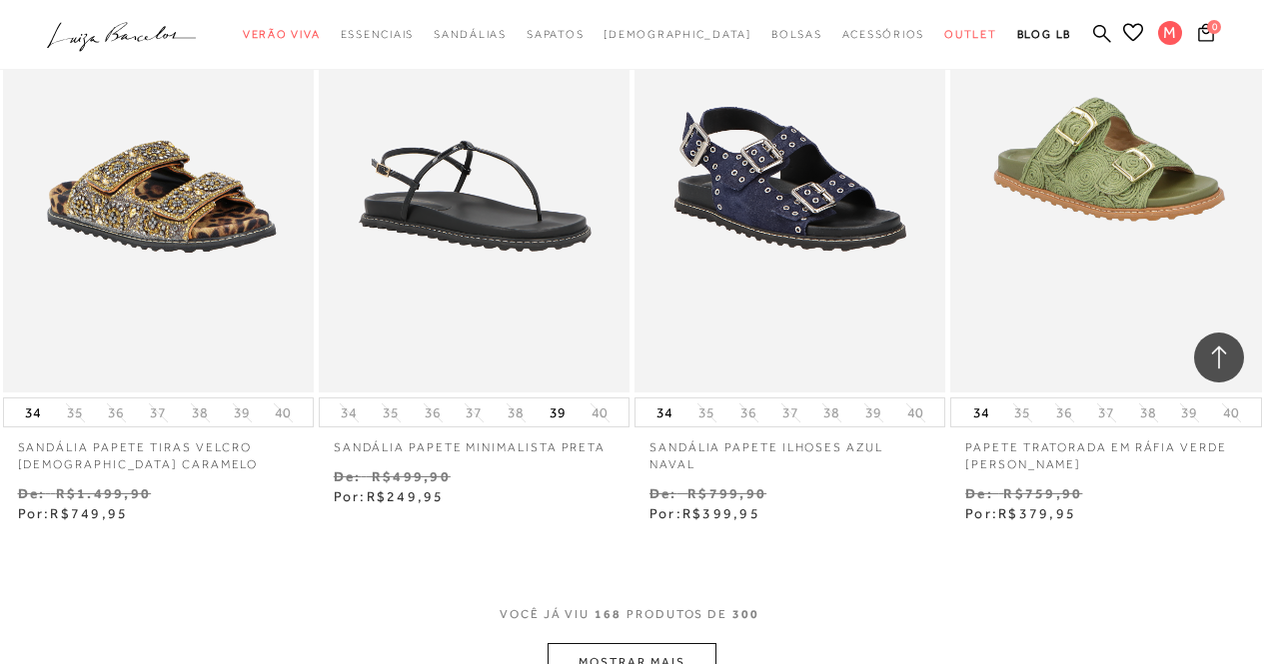
scroll to position [25674, 0]
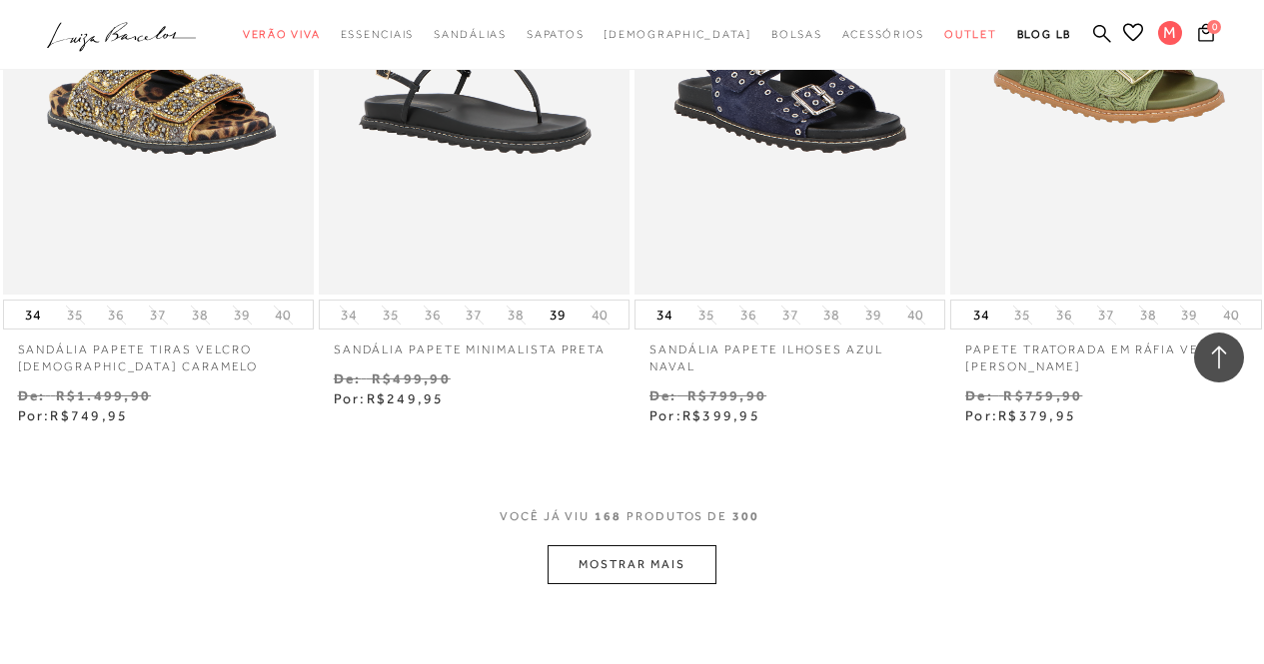
click at [586, 545] on button "MOSTRAR MAIS" at bounding box center [631, 564] width 168 height 39
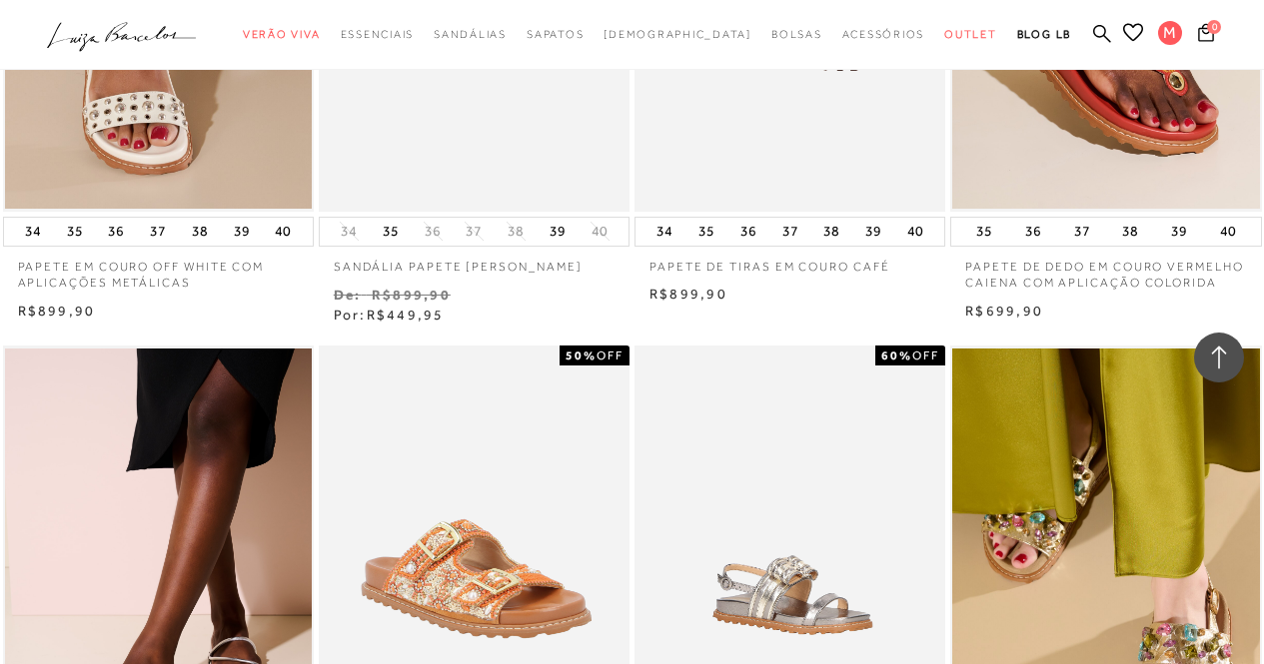
scroll to position [12163, 0]
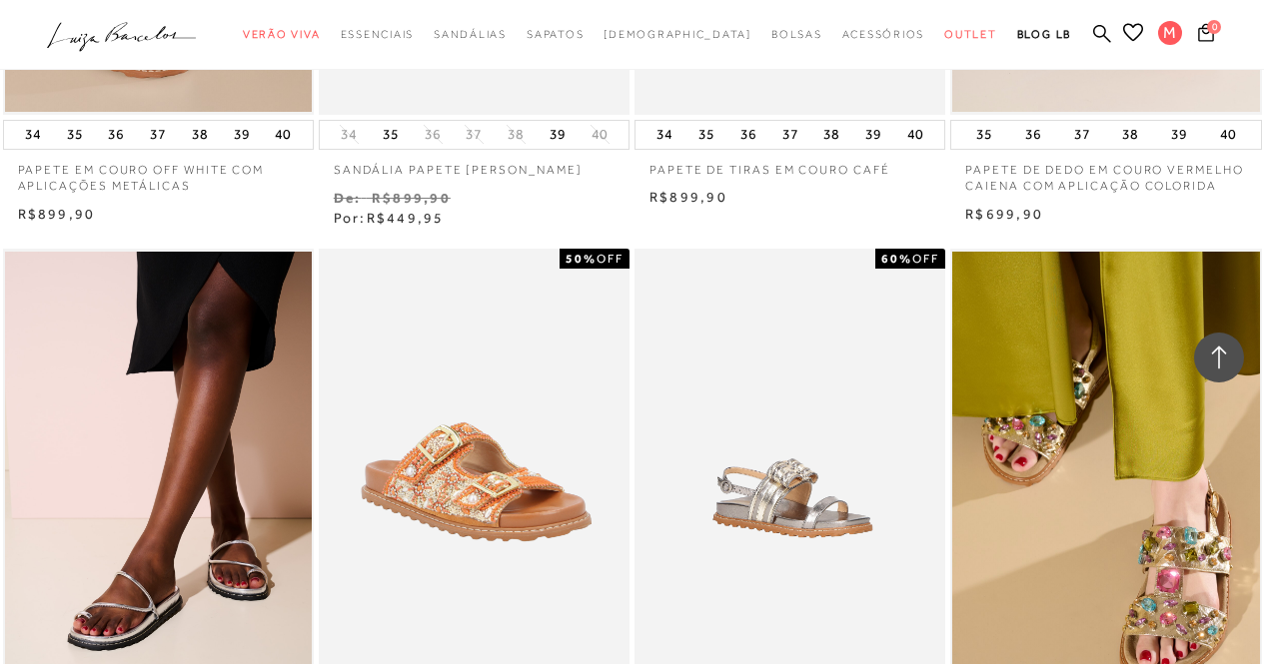
click at [1064, 449] on img at bounding box center [1105, 482] width 307 height 461
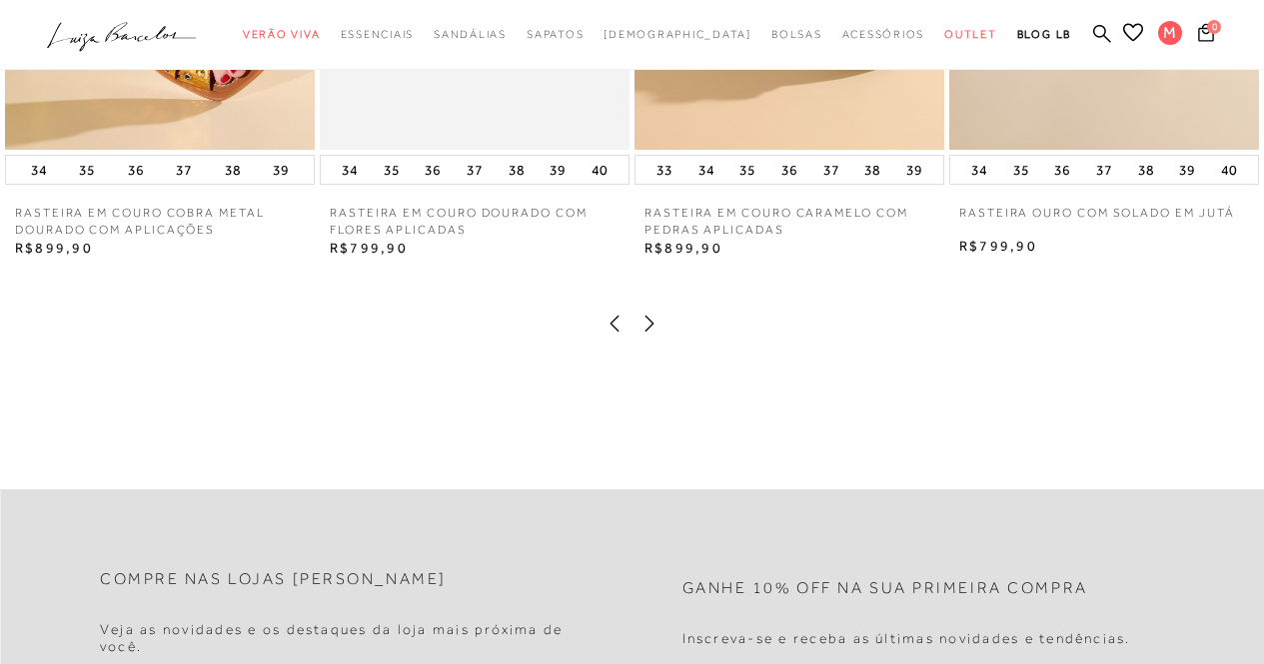
scroll to position [1998, 0]
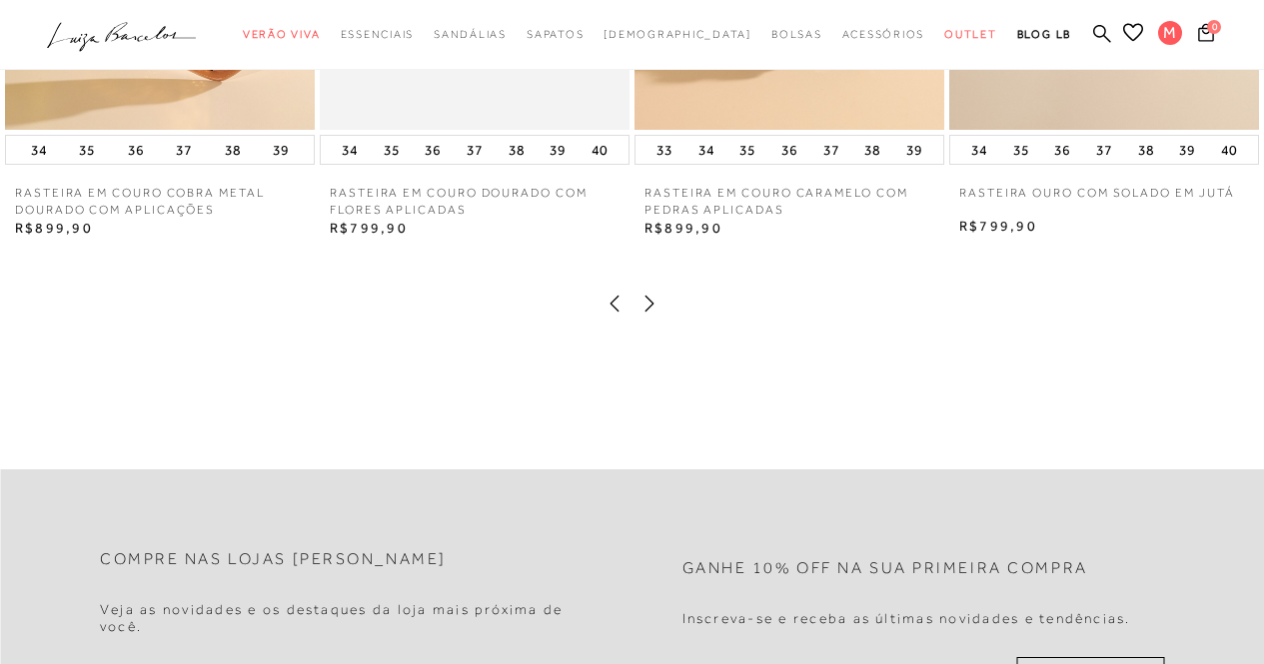
click at [646, 314] on icon at bounding box center [649, 304] width 20 height 20
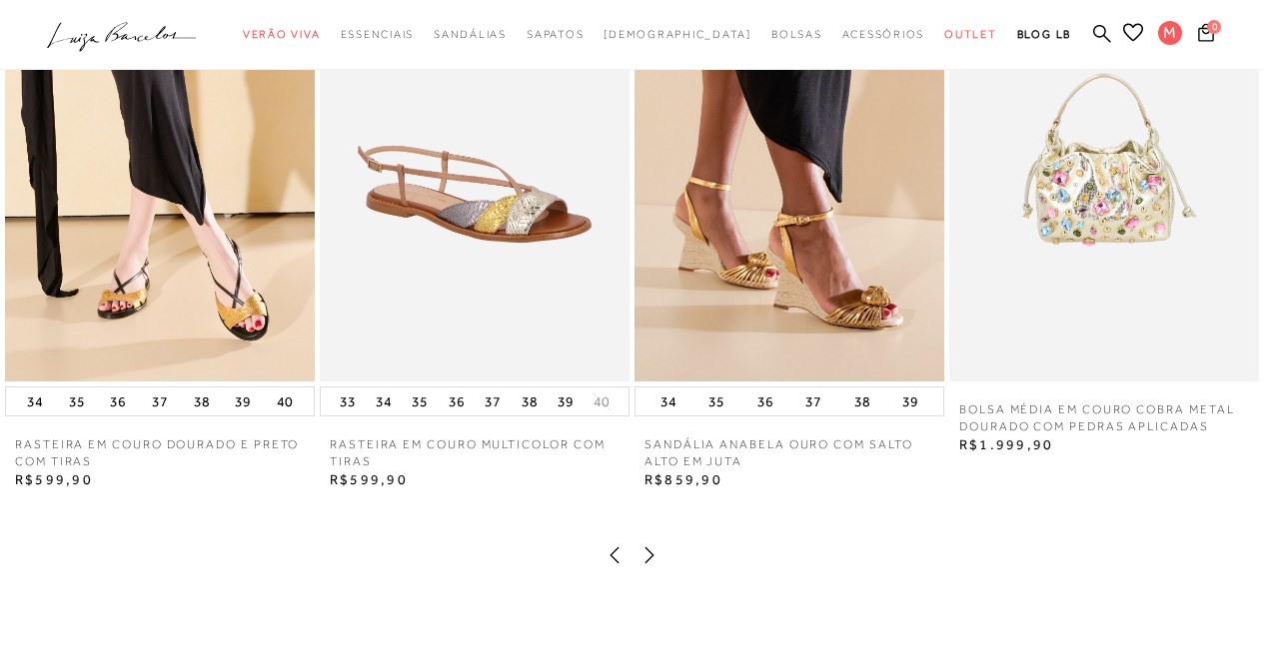
scroll to position [1698, 0]
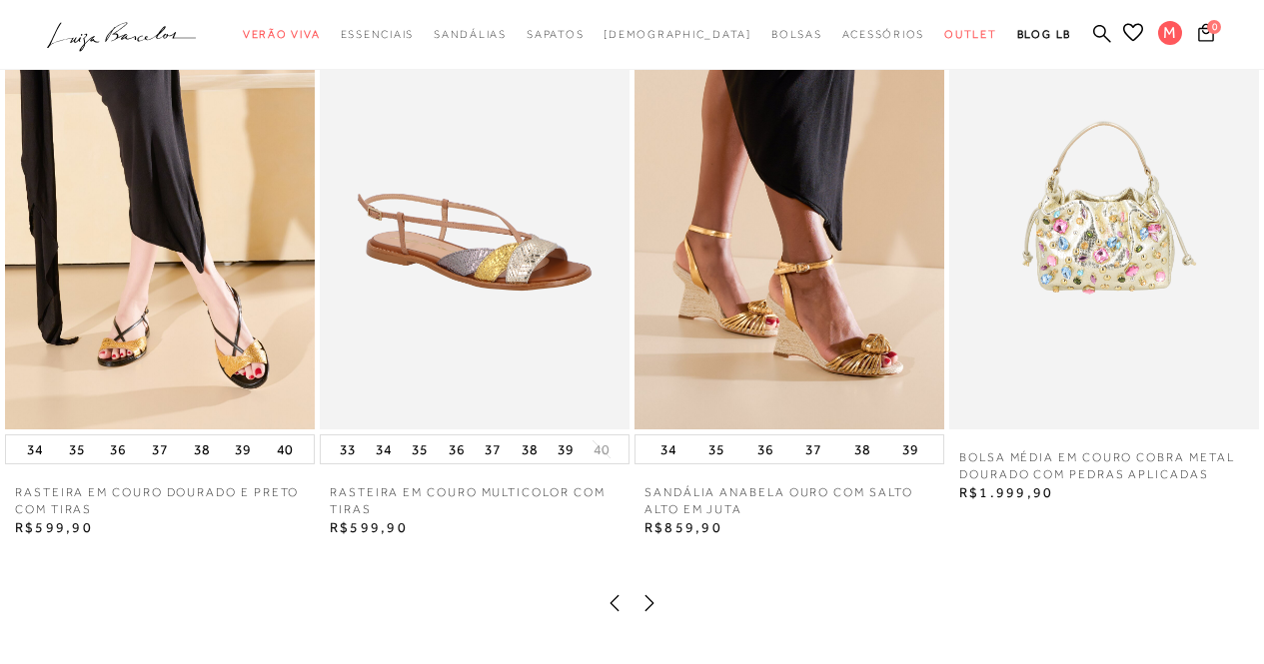
click at [652, 613] on icon at bounding box center [649, 603] width 20 height 20
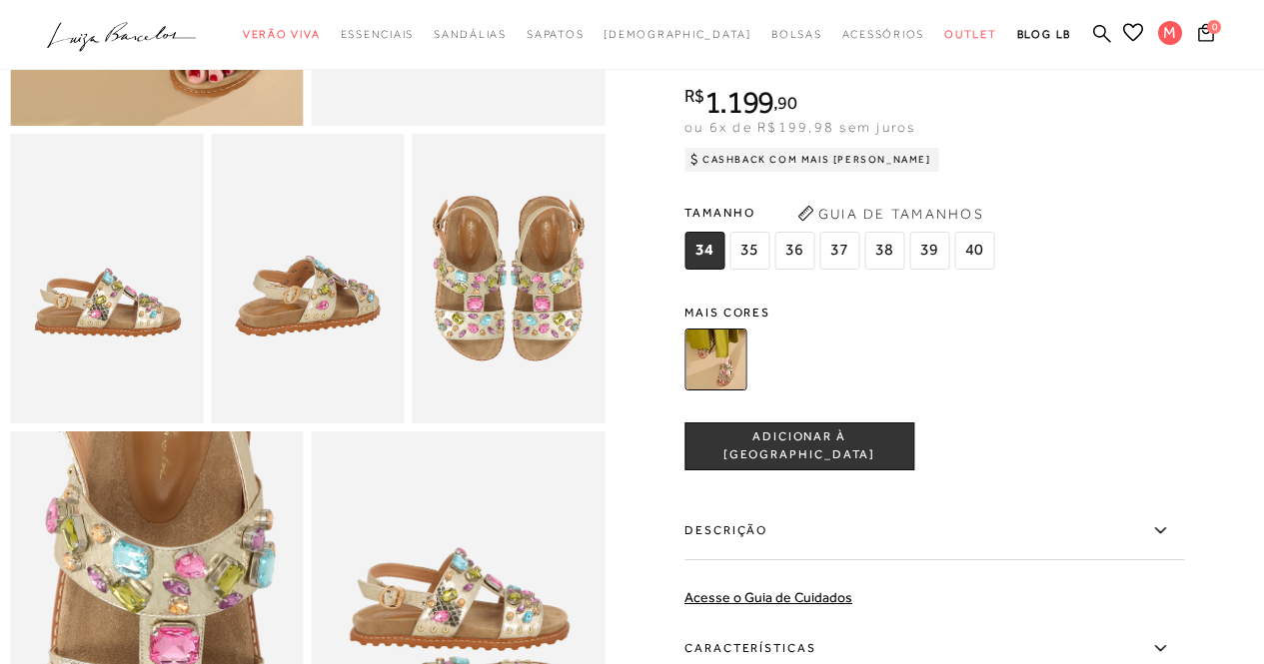
scroll to position [400, 0]
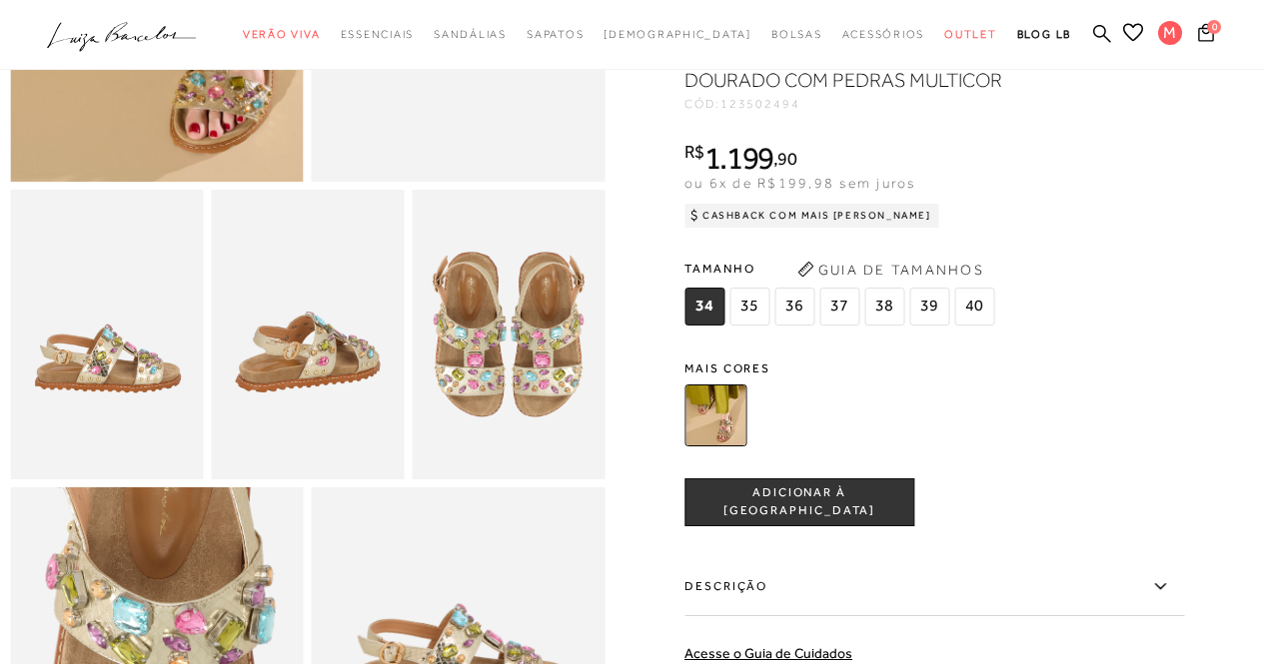
click at [716, 447] on img at bounding box center [715, 416] width 62 height 62
click at [722, 442] on img at bounding box center [715, 416] width 62 height 62
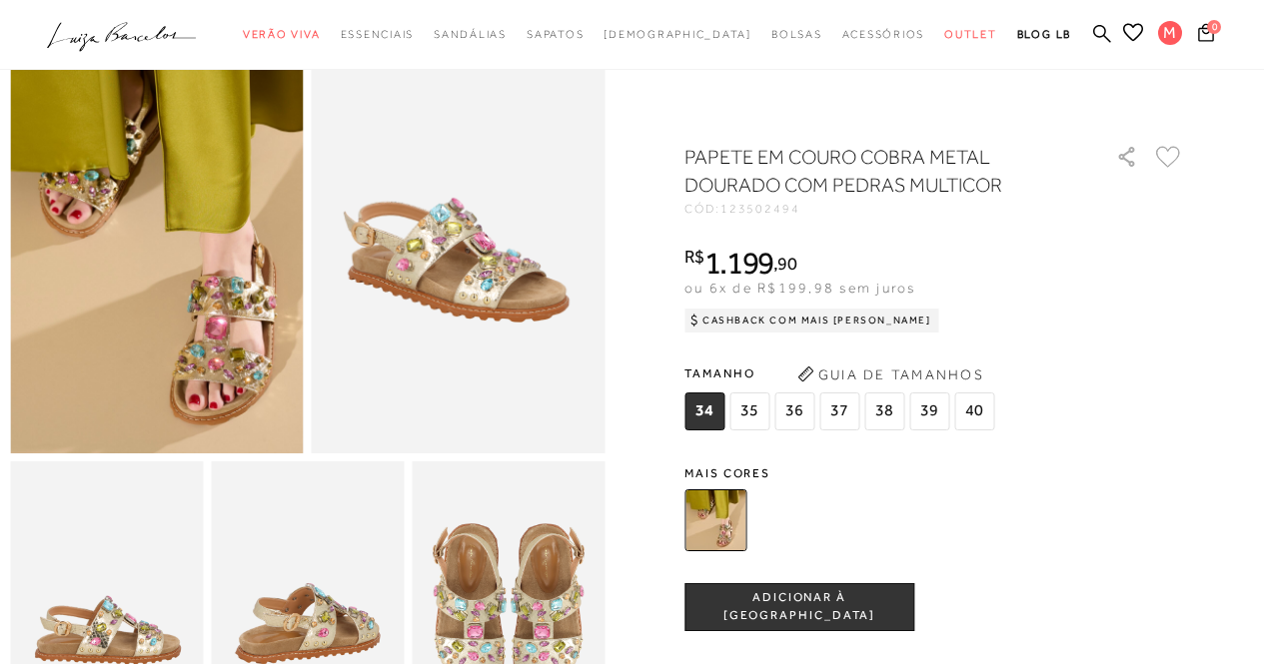
scroll to position [0, 0]
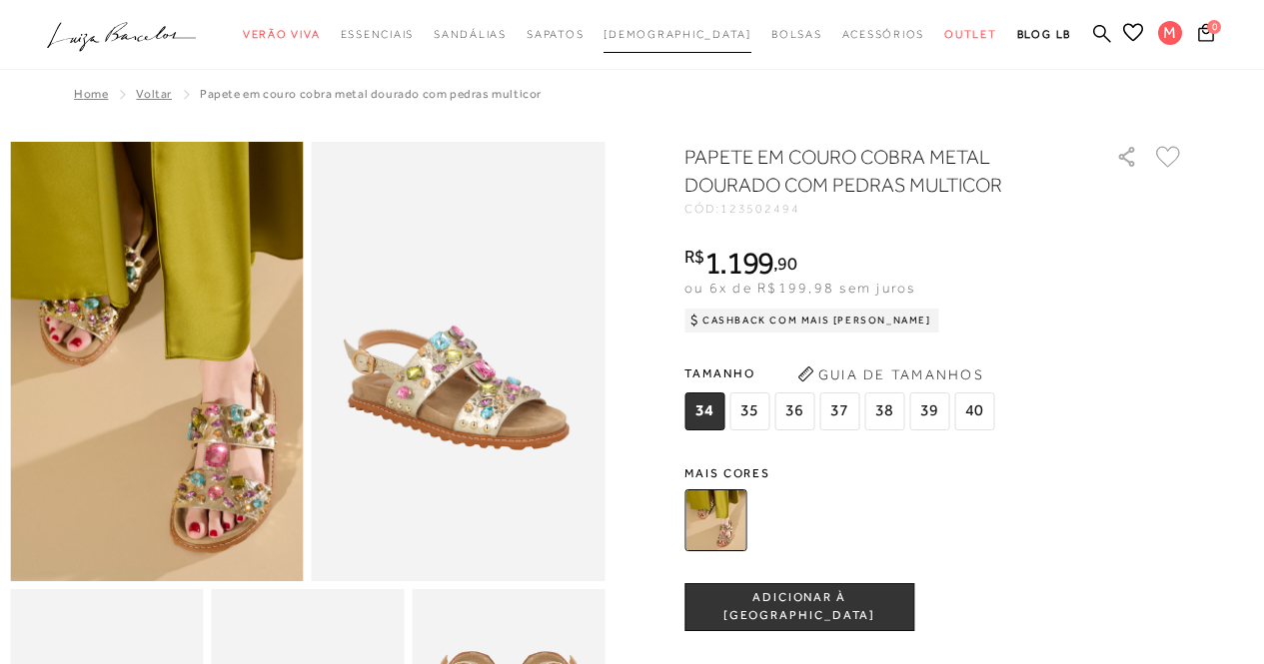
click at [671, 37] on span "[DEMOGRAPHIC_DATA]" at bounding box center [677, 34] width 148 height 12
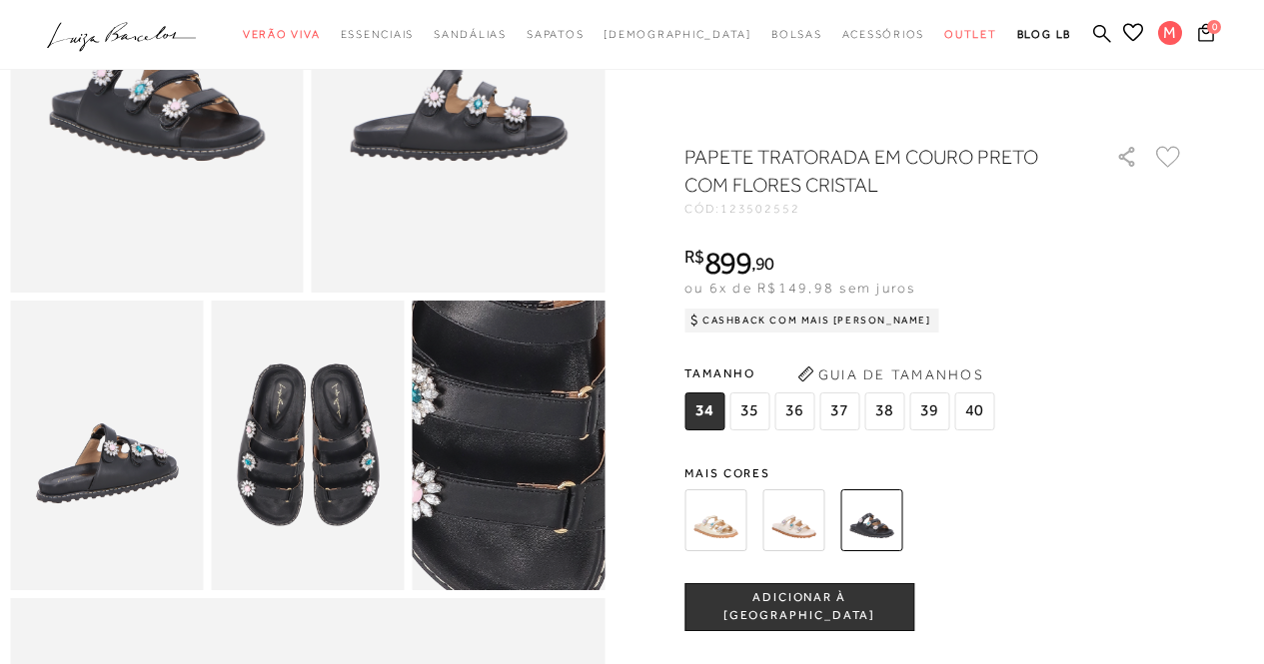
scroll to position [400, 0]
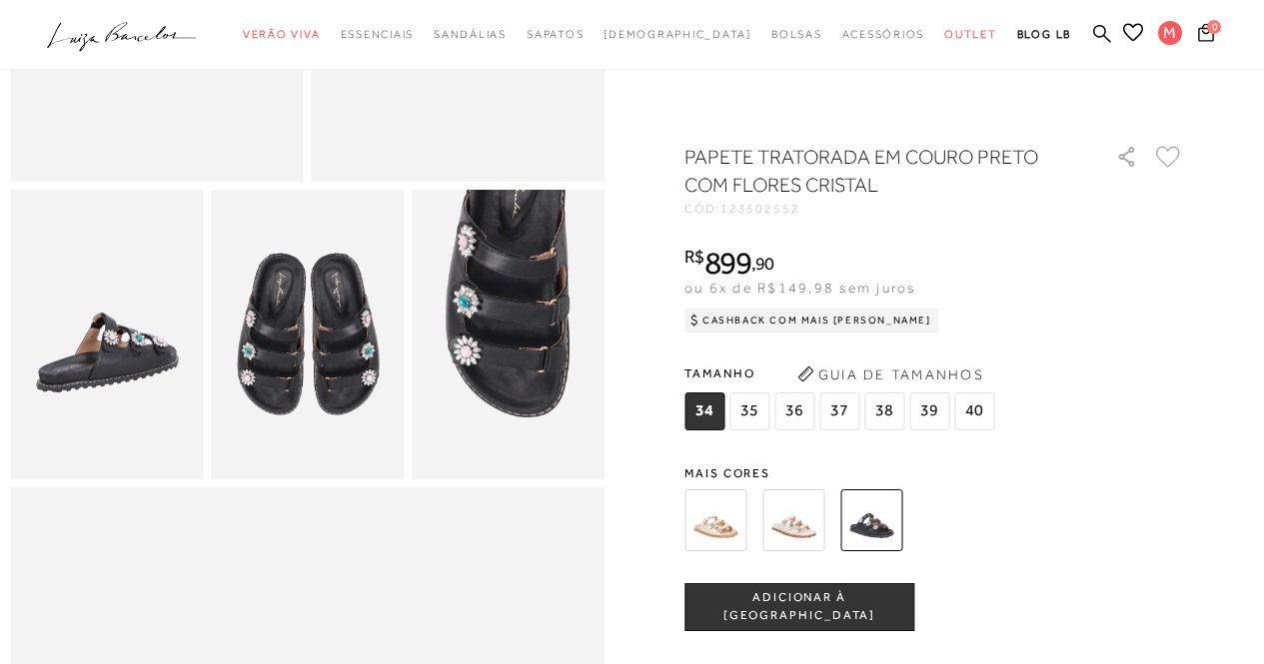
click at [142, 359] on img at bounding box center [106, 335] width 193 height 290
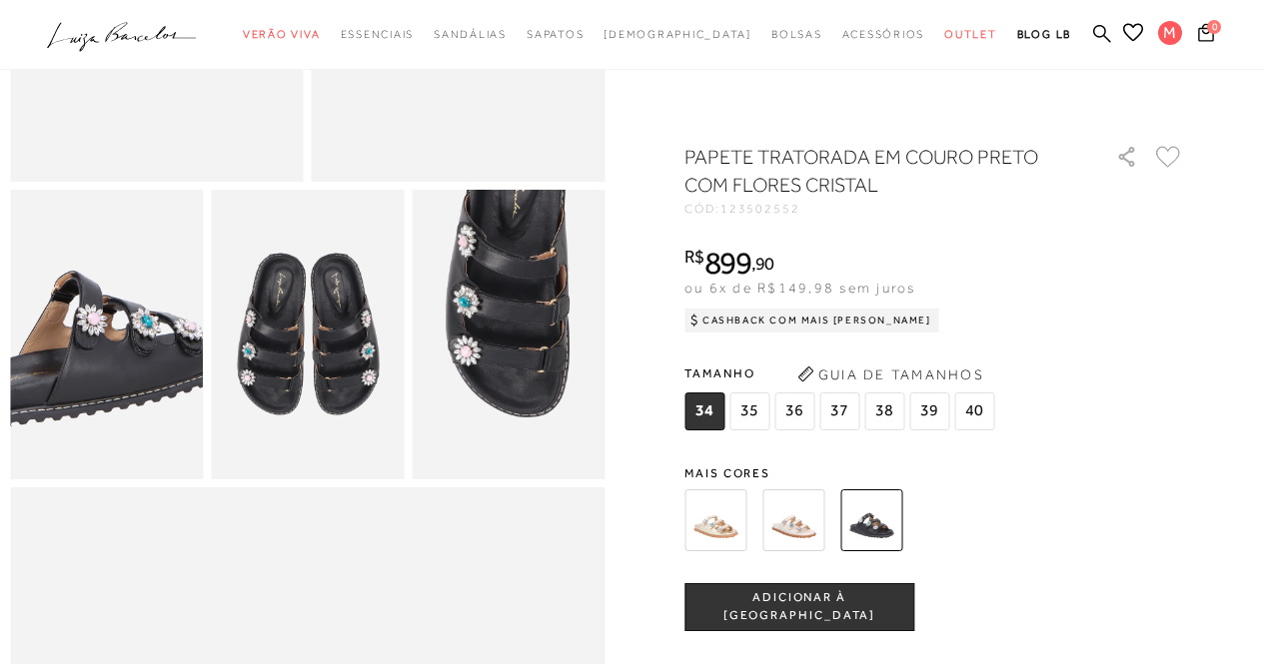
click at [126, 371] on img at bounding box center [83, 314] width 386 height 578
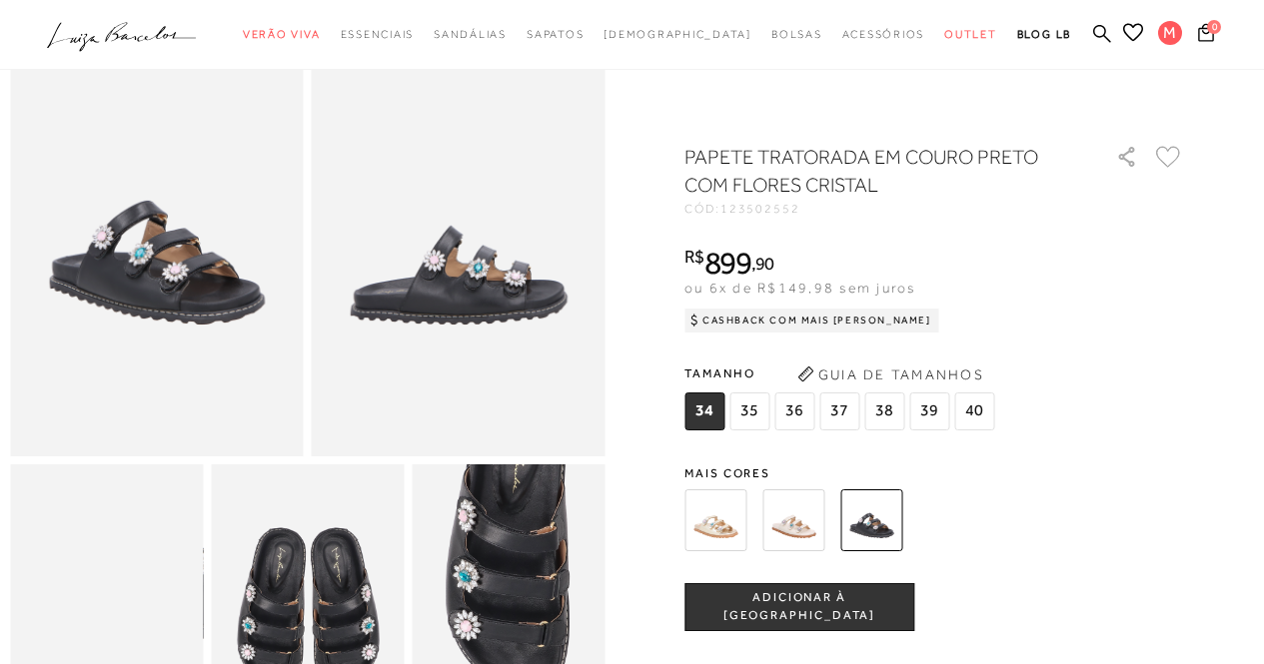
scroll to position [0, 0]
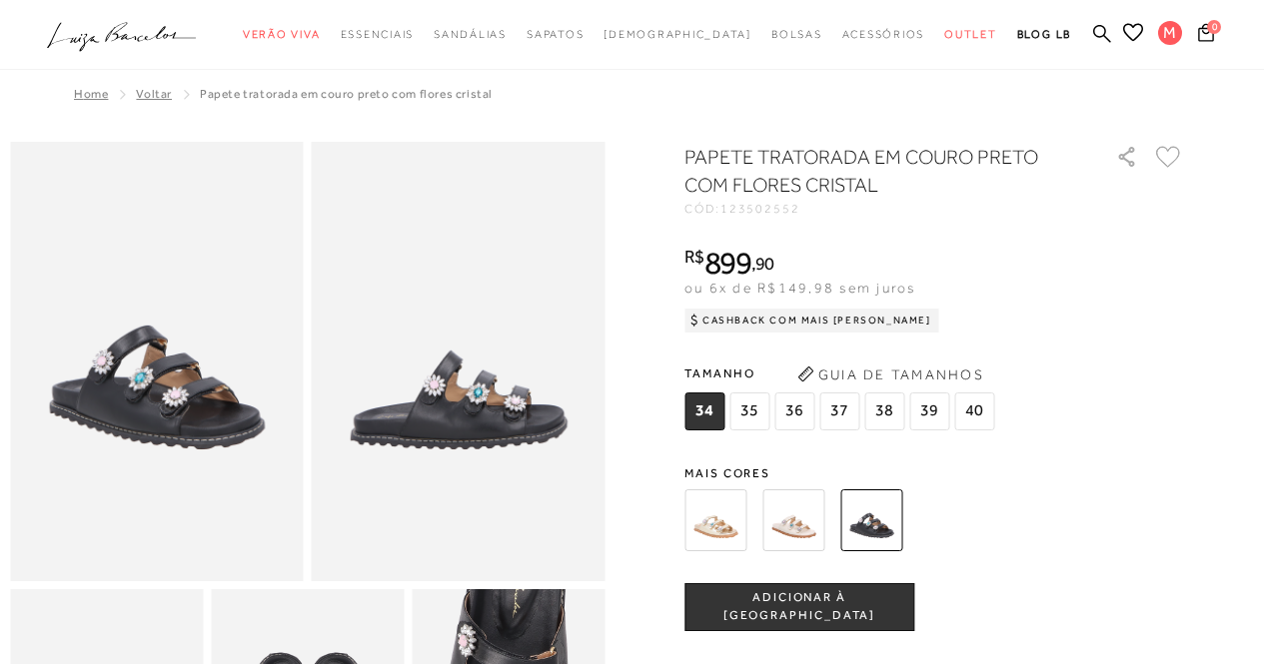
click at [168, 412] on img at bounding box center [157, 362] width 294 height 440
click at [499, 435] on img at bounding box center [459, 362] width 294 height 440
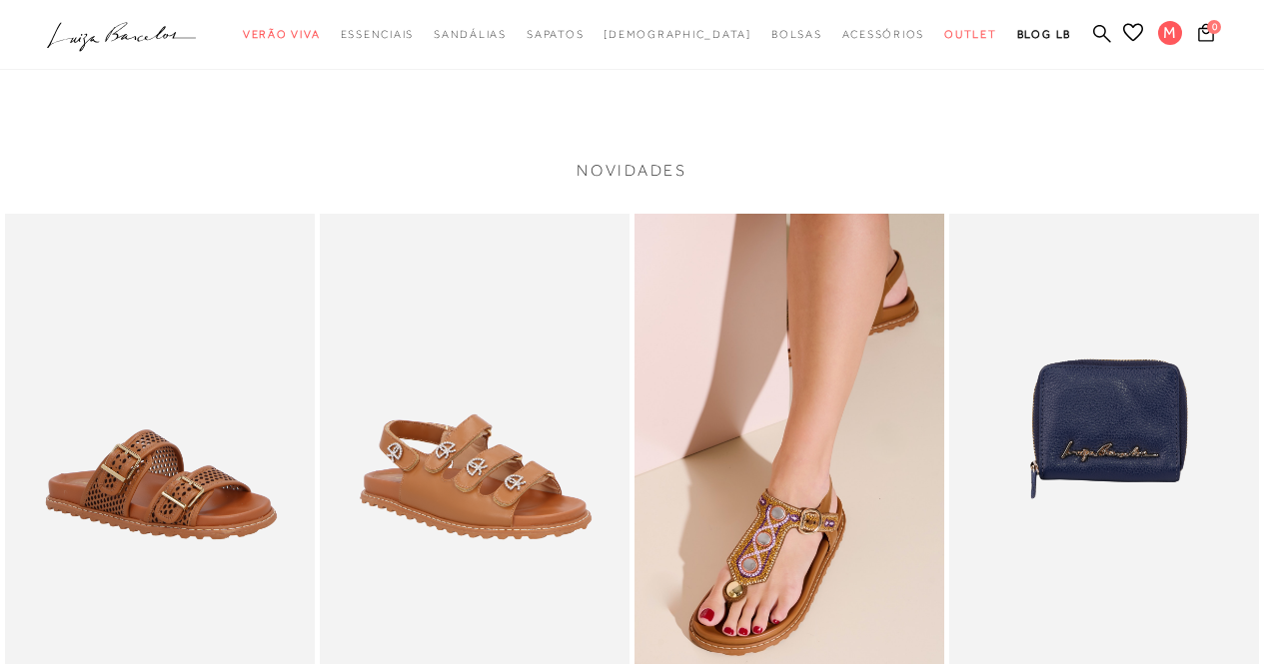
scroll to position [1898, 0]
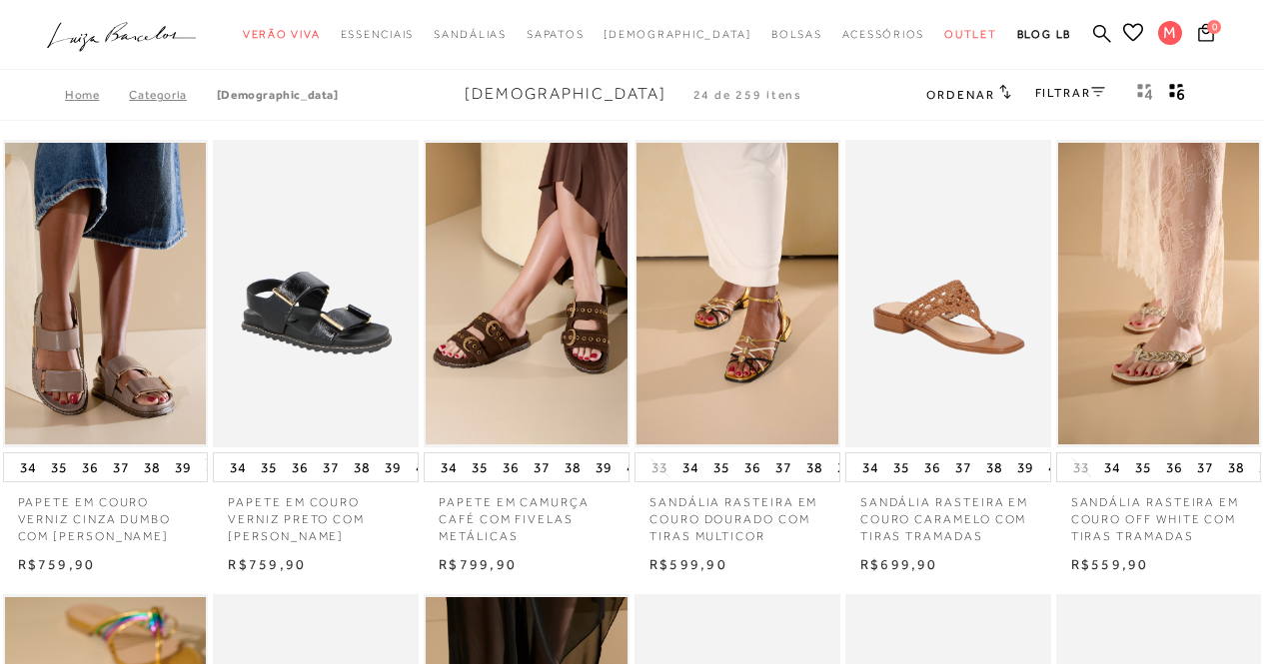
click at [1077, 93] on link "FILTRAR" at bounding box center [1070, 93] width 70 height 14
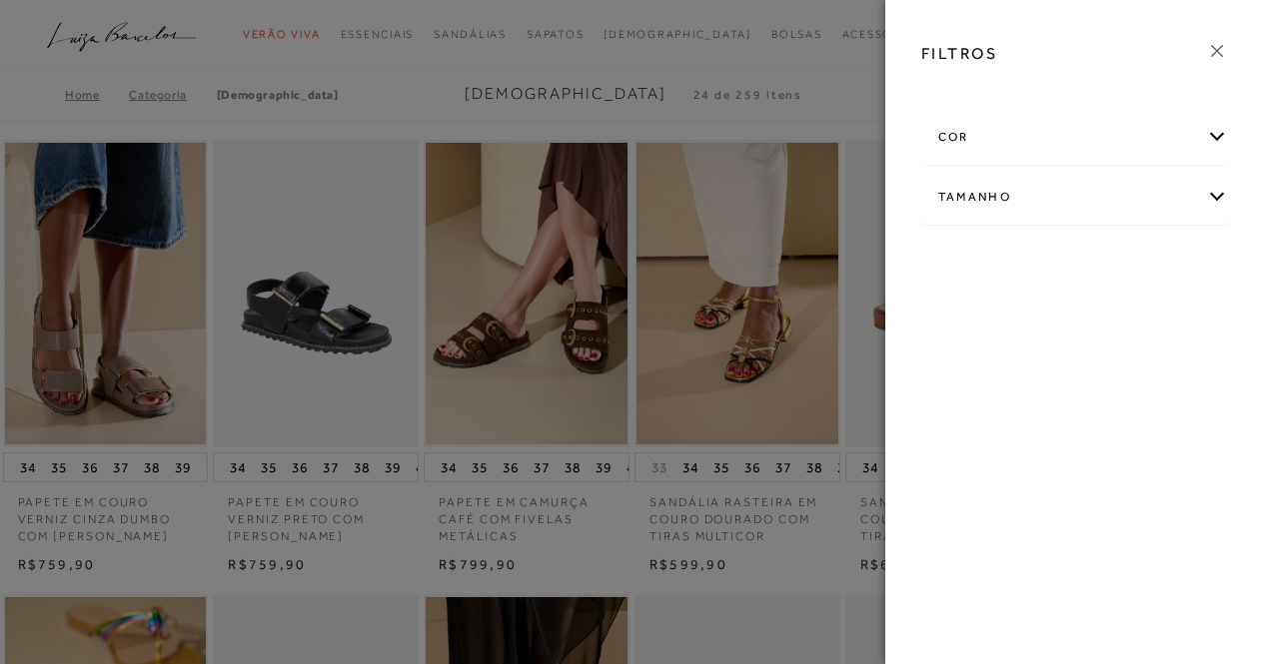
click at [364, 59] on div at bounding box center [632, 332] width 1264 height 664
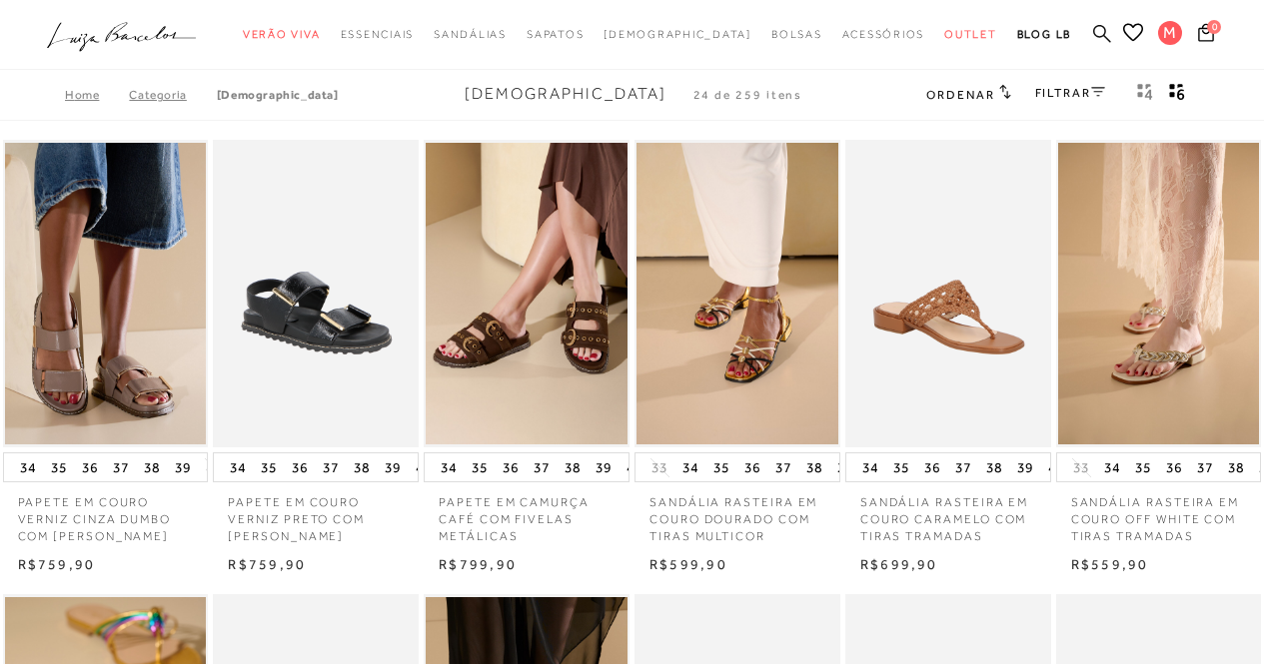
click at [1095, 35] on icon at bounding box center [1102, 33] width 18 height 18
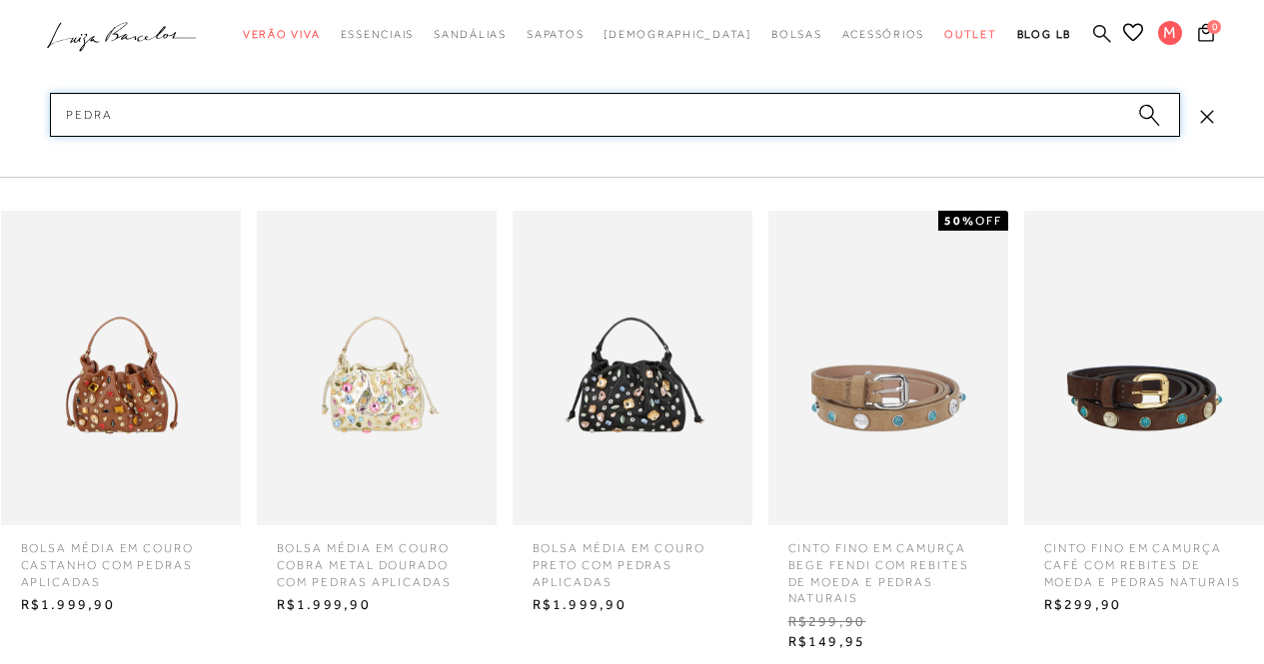
type input "pedras"
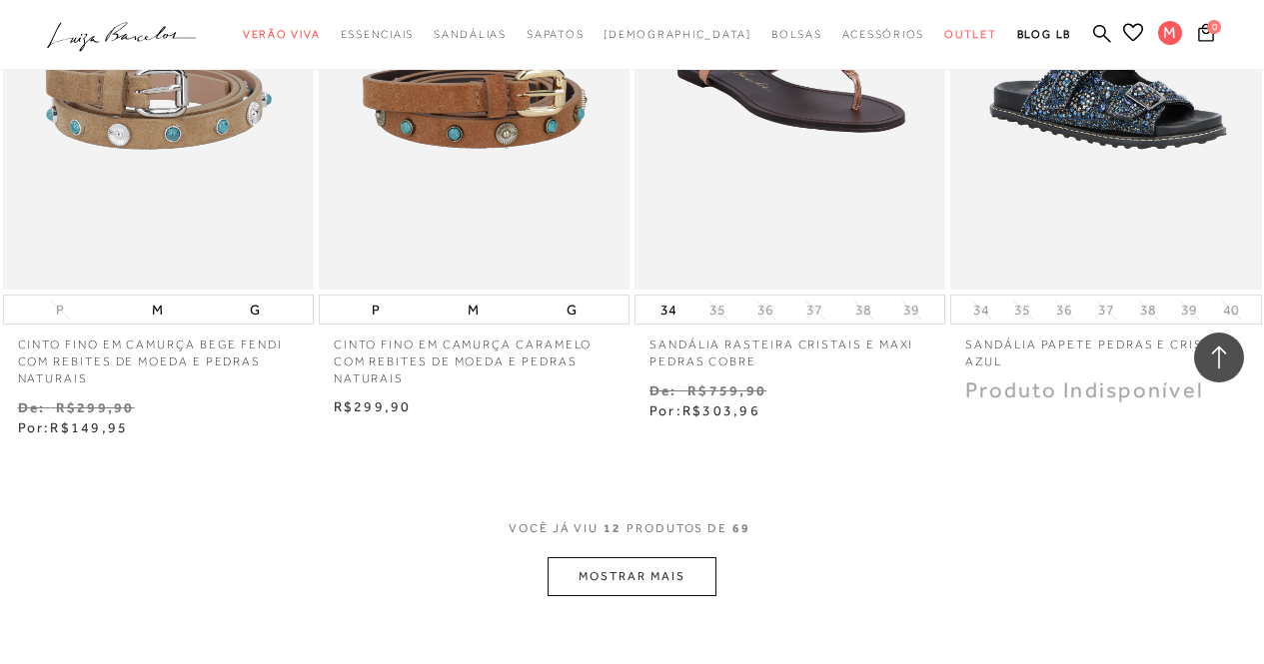
scroll to position [1898, 0]
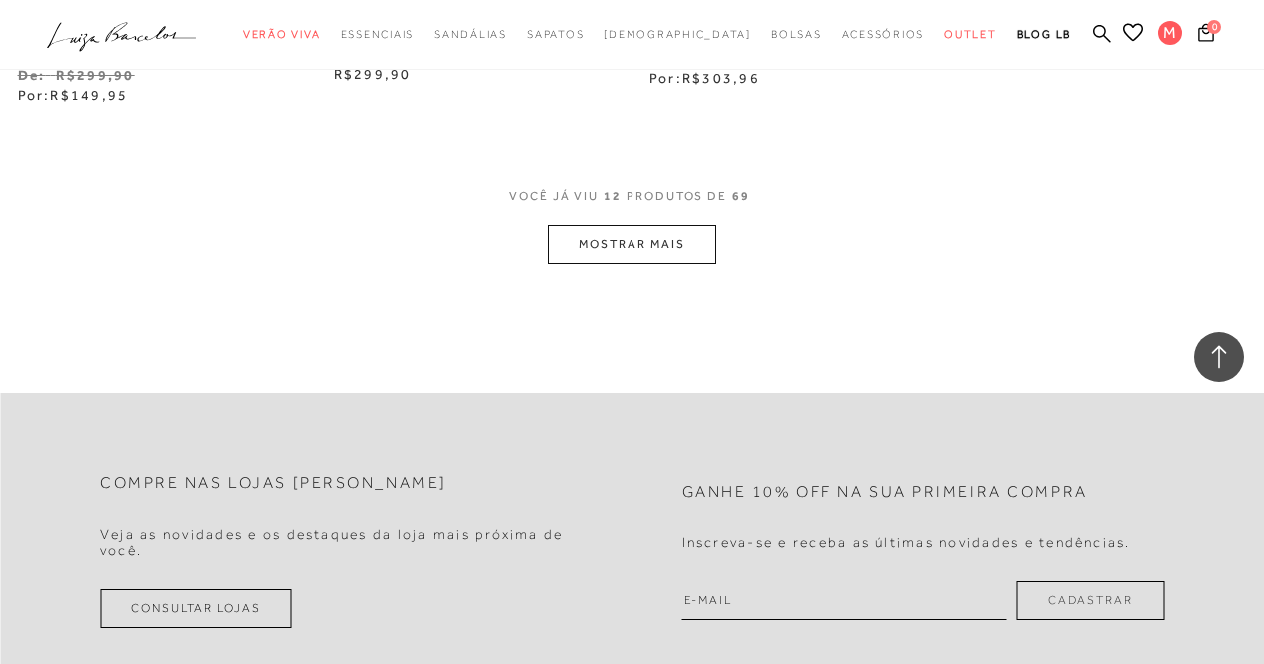
click at [662, 234] on button "MOSTRAR MAIS" at bounding box center [631, 244] width 168 height 39
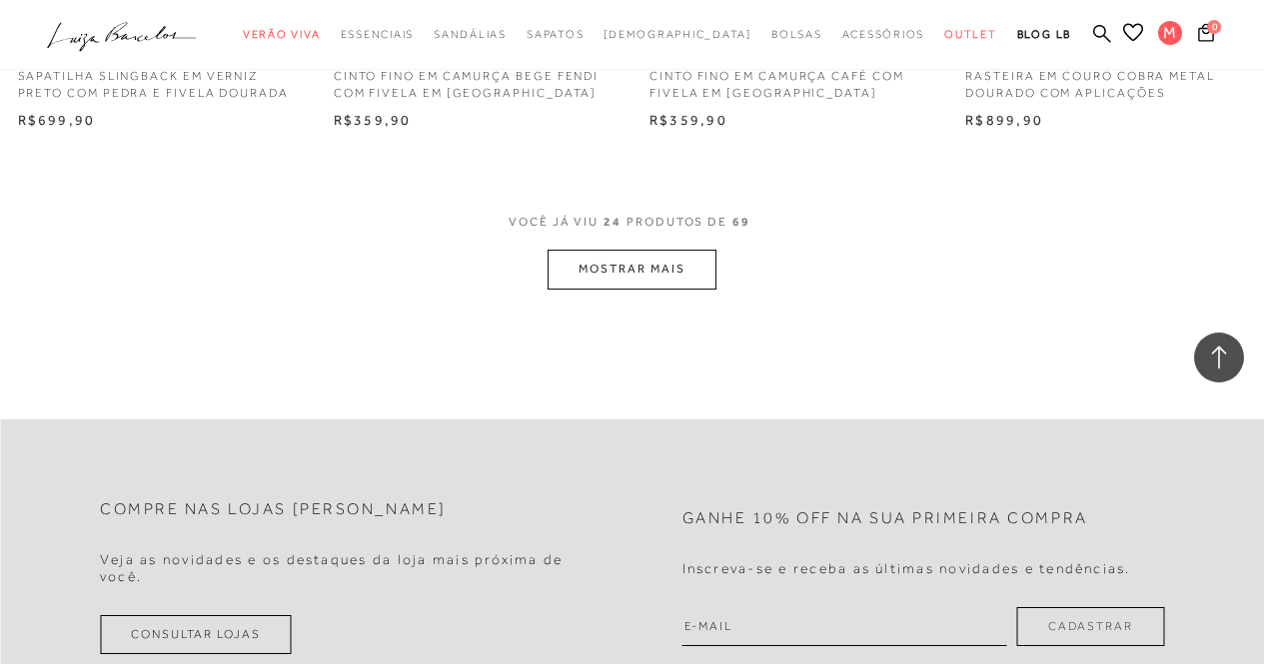
scroll to position [3696, 0]
click at [634, 256] on button "MOSTRAR MAIS" at bounding box center [631, 268] width 168 height 39
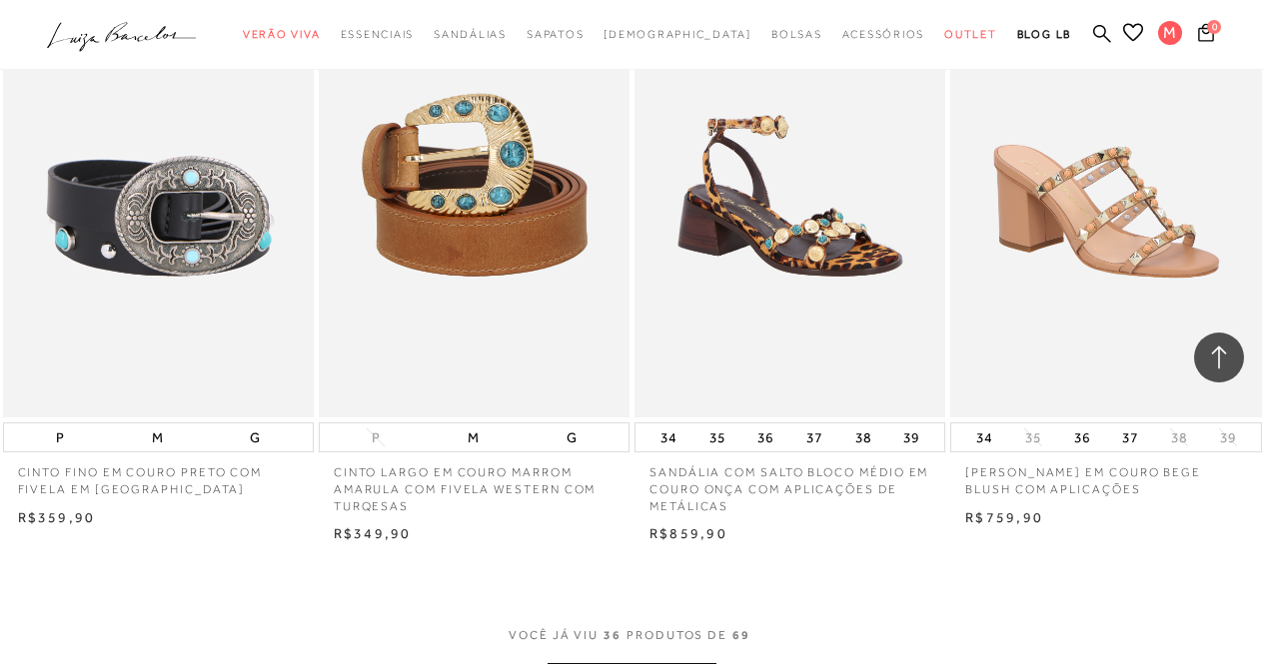
scroll to position [5295, 0]
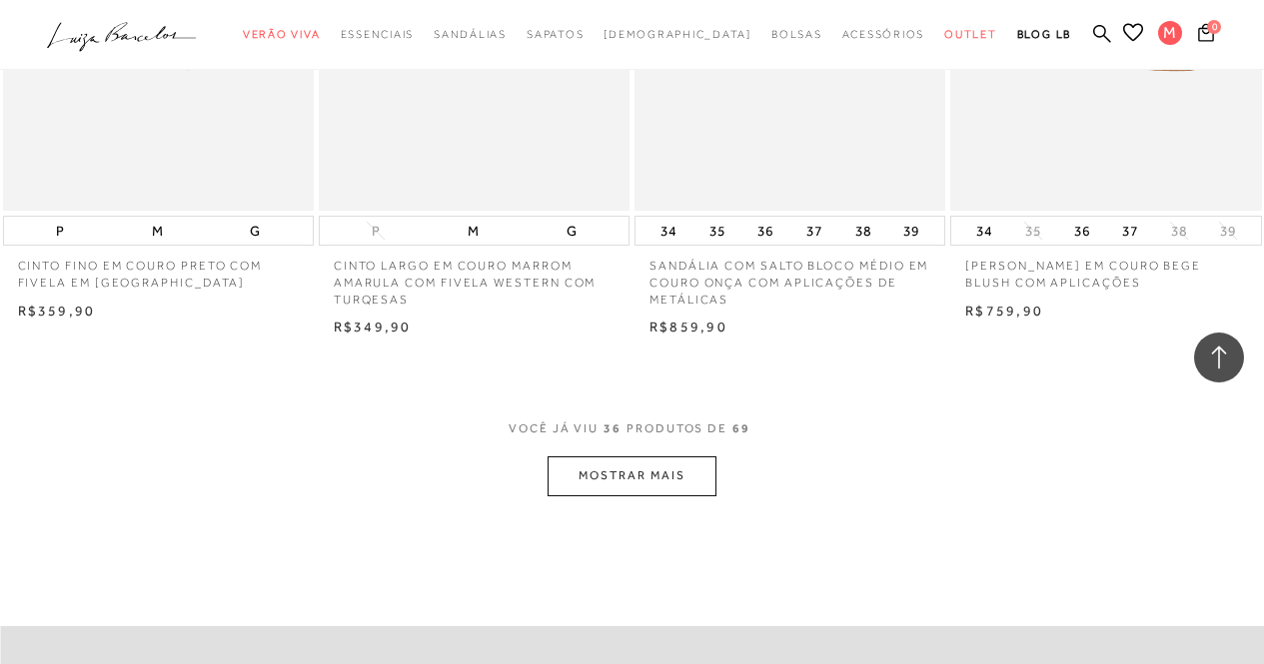
click at [607, 473] on button "MOSTRAR MAIS" at bounding box center [631, 476] width 168 height 39
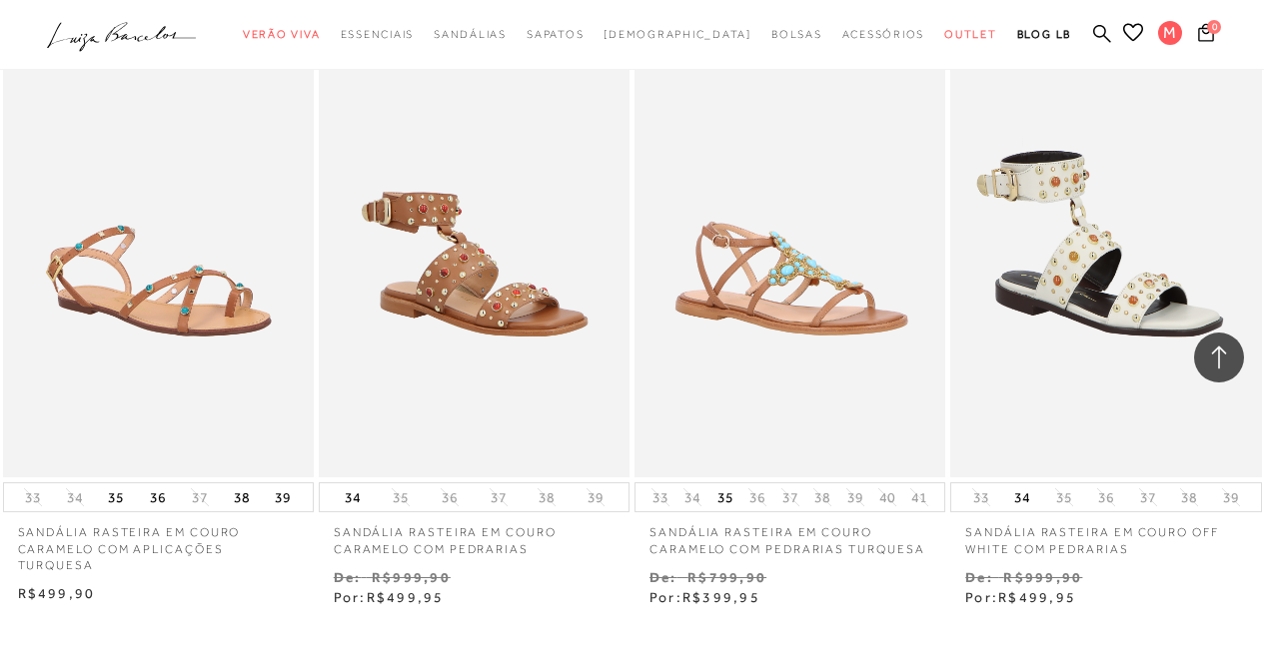
scroll to position [7193, 0]
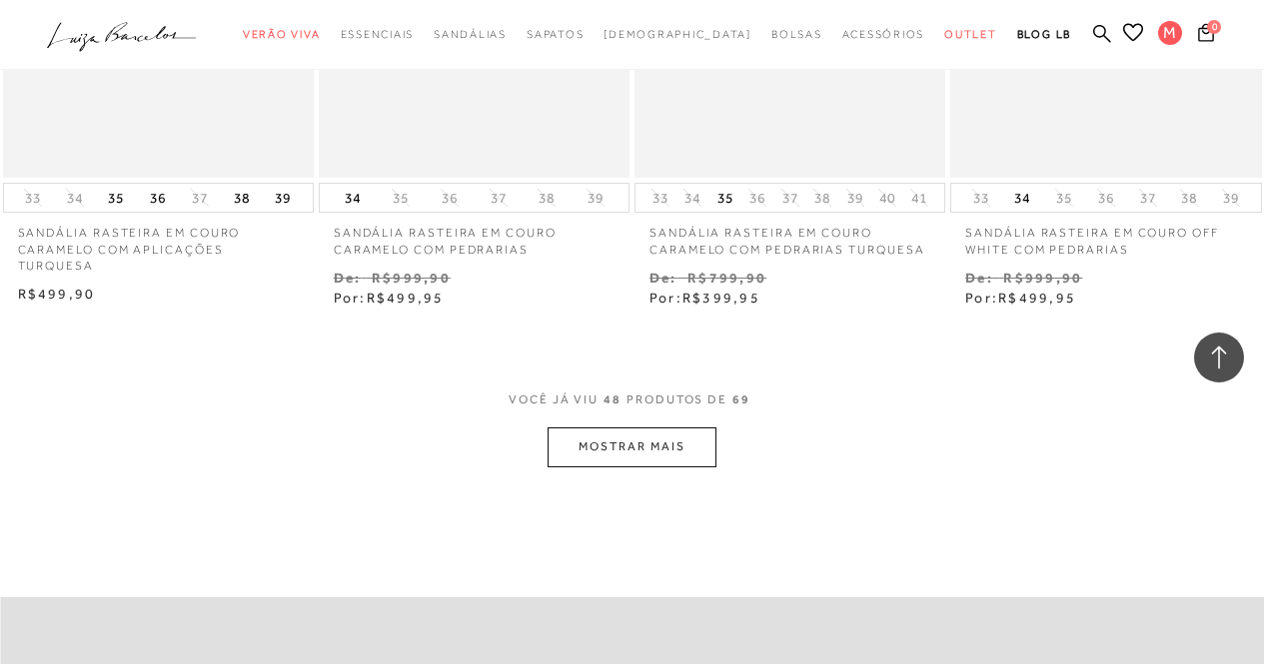
click at [647, 438] on button "MOSTRAR MAIS" at bounding box center [631, 447] width 168 height 39
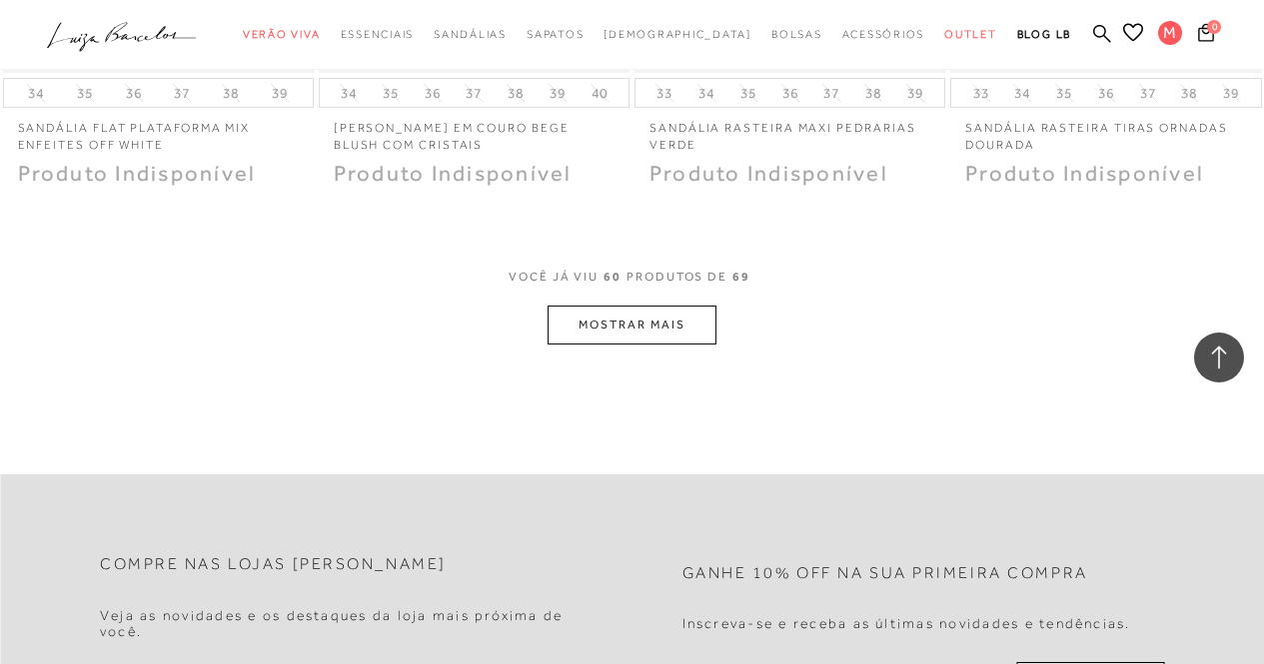
scroll to position [9226, 0]
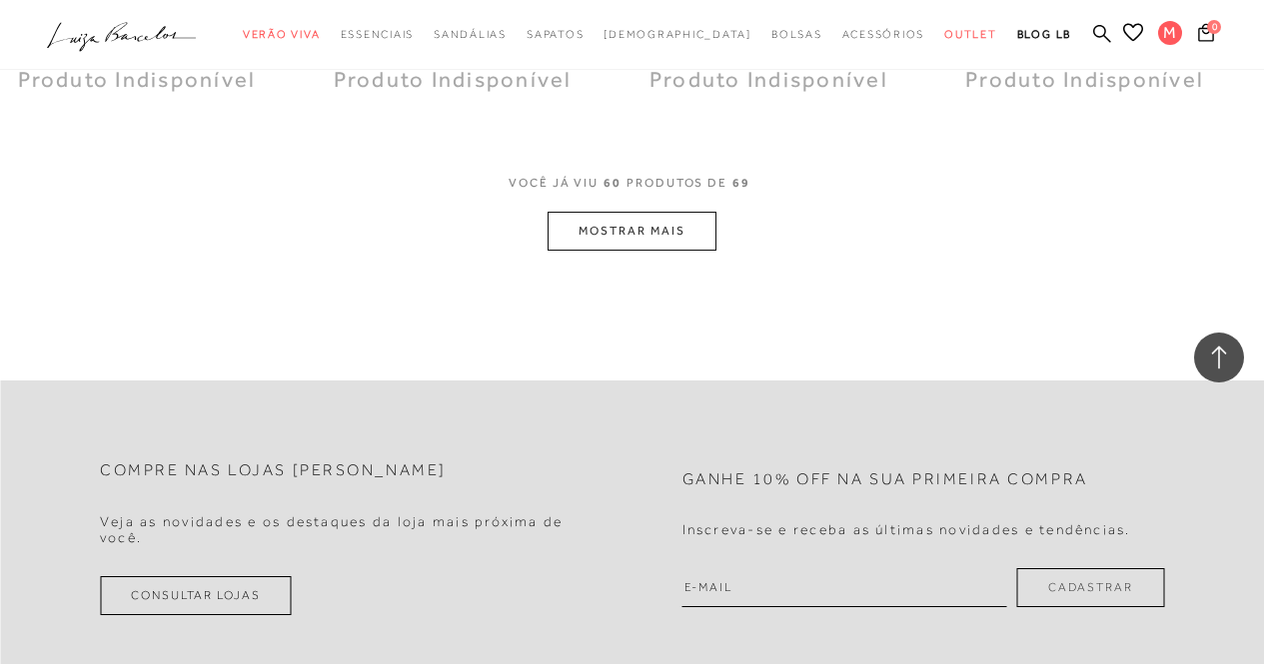
click at [665, 212] on button "MOSTRAR MAIS" at bounding box center [631, 231] width 168 height 39
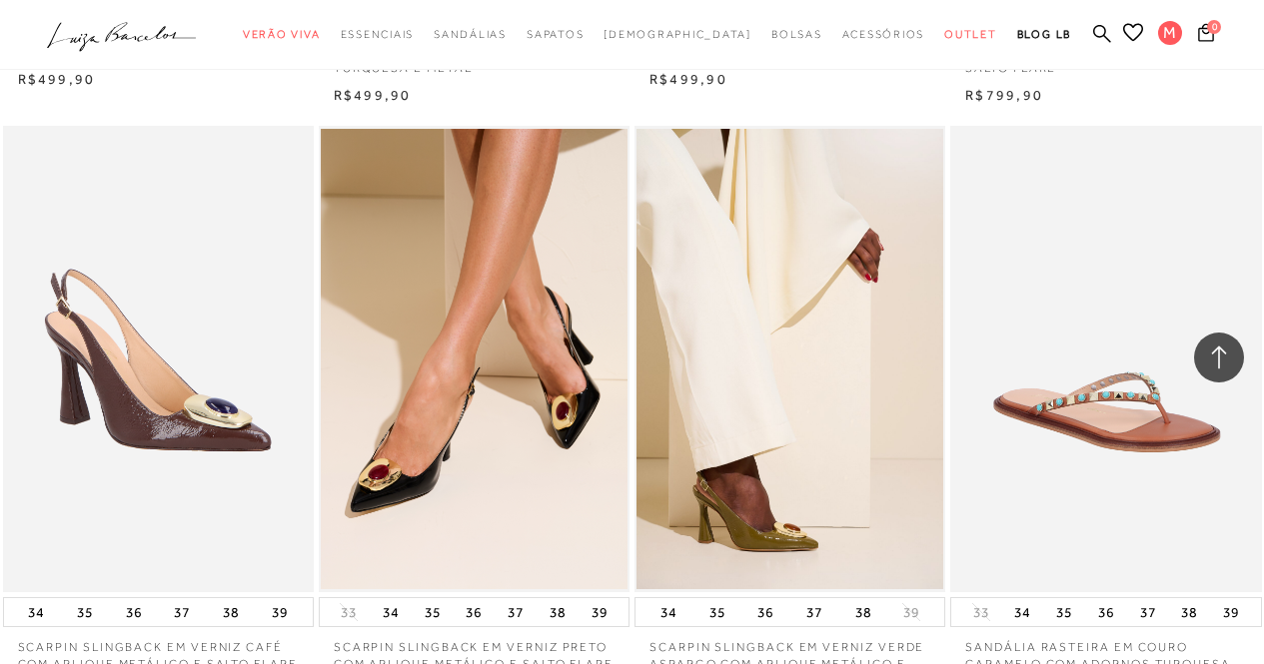
scroll to position [9825, 0]
